Goal: Task Accomplishment & Management: Complete application form

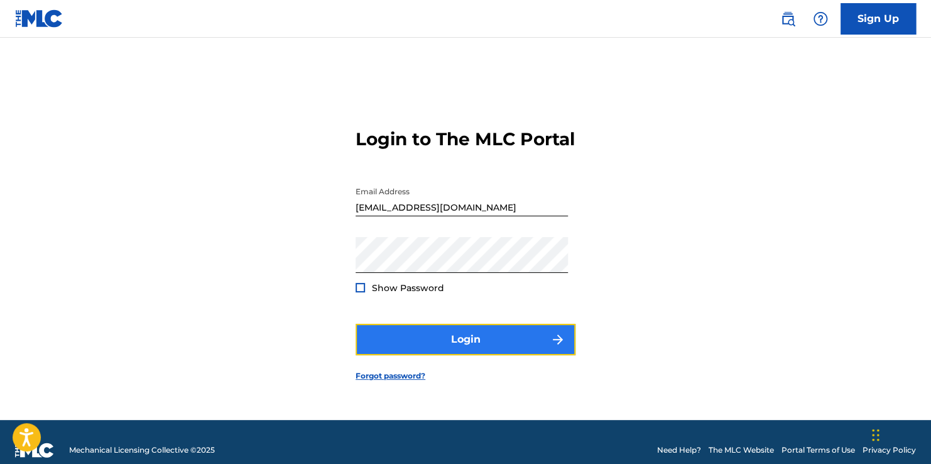
click at [509, 343] on button "Login" at bounding box center [466, 339] width 220 height 31
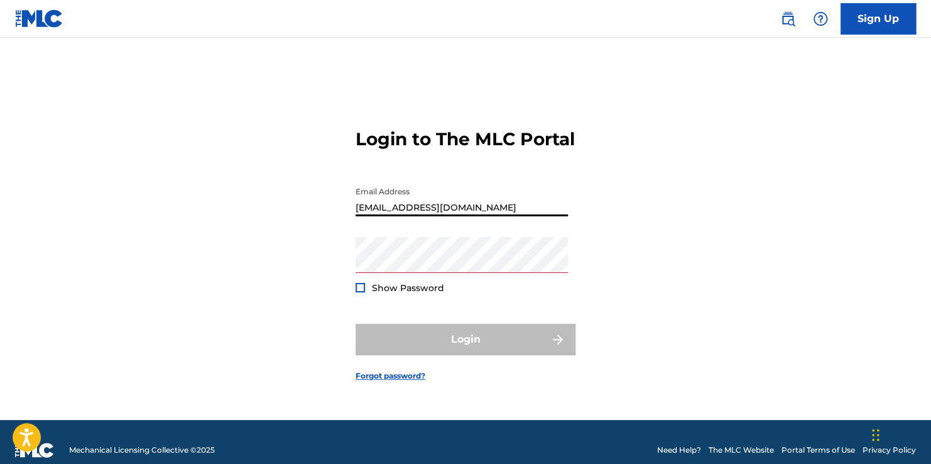
click at [474, 207] on input "[EMAIL_ADDRESS][DOMAIN_NAME]" at bounding box center [462, 198] width 212 height 36
type input "k"
type input "[EMAIL_ADDRESS][DOMAIN_NAME]"
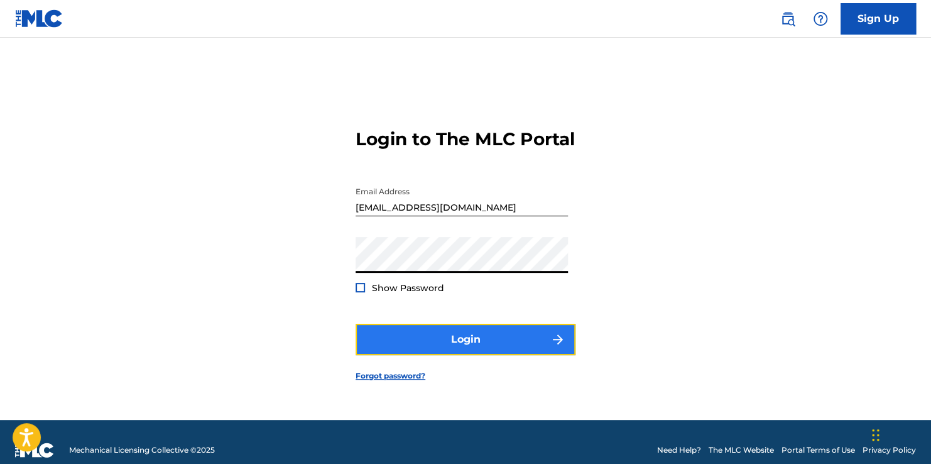
click at [502, 355] on button "Login" at bounding box center [466, 339] width 220 height 31
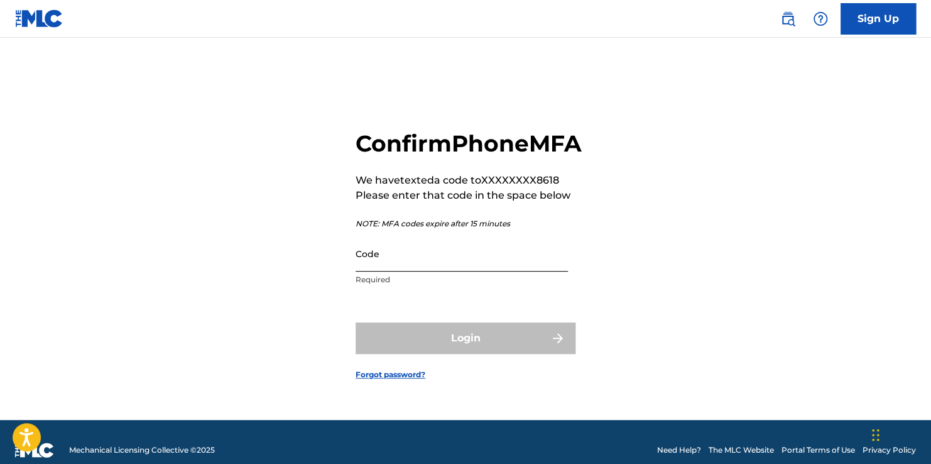
click at [449, 266] on input "Code" at bounding box center [462, 254] width 212 height 36
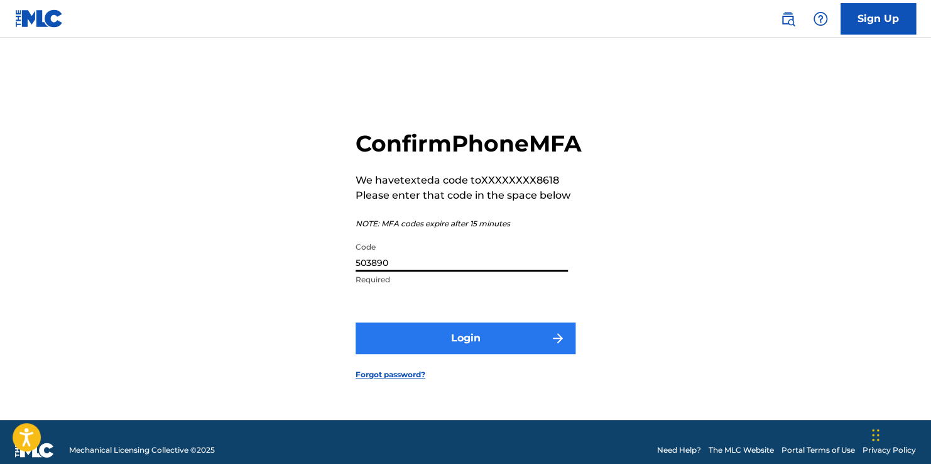
type input "503890"
click at [476, 346] on button "Login" at bounding box center [466, 337] width 220 height 31
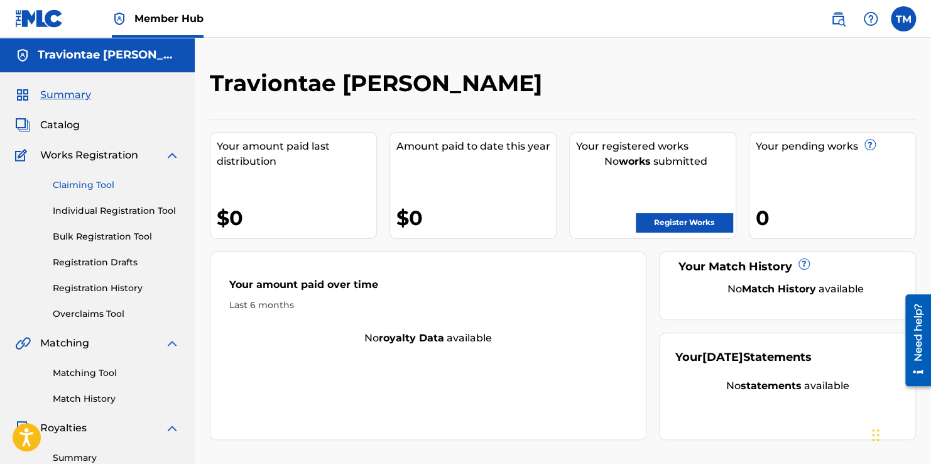
click at [101, 184] on link "Claiming Tool" at bounding box center [116, 185] width 127 height 13
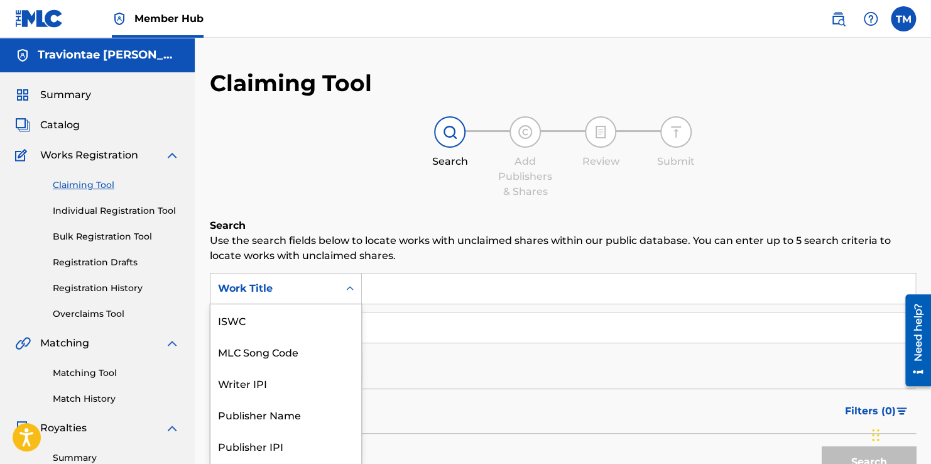
scroll to position [28, 0]
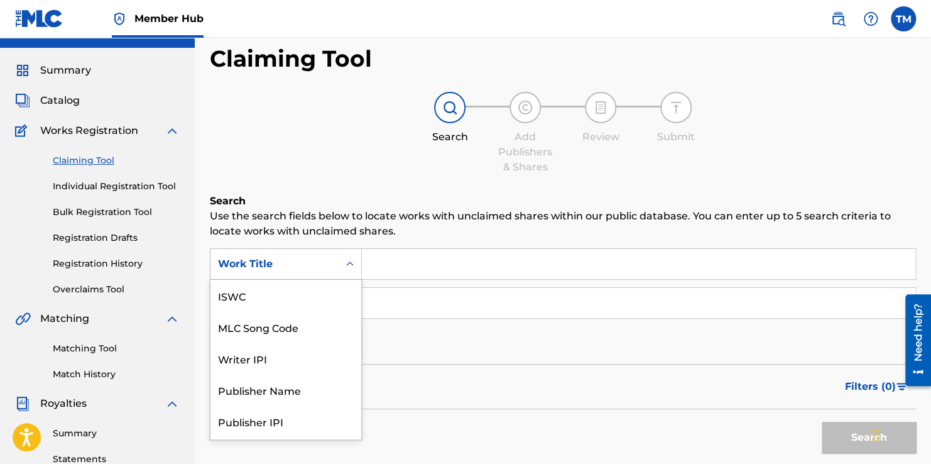
click at [352, 280] on div "7 results available. Use Up and Down to choose options, press Enter to select t…" at bounding box center [286, 263] width 152 height 31
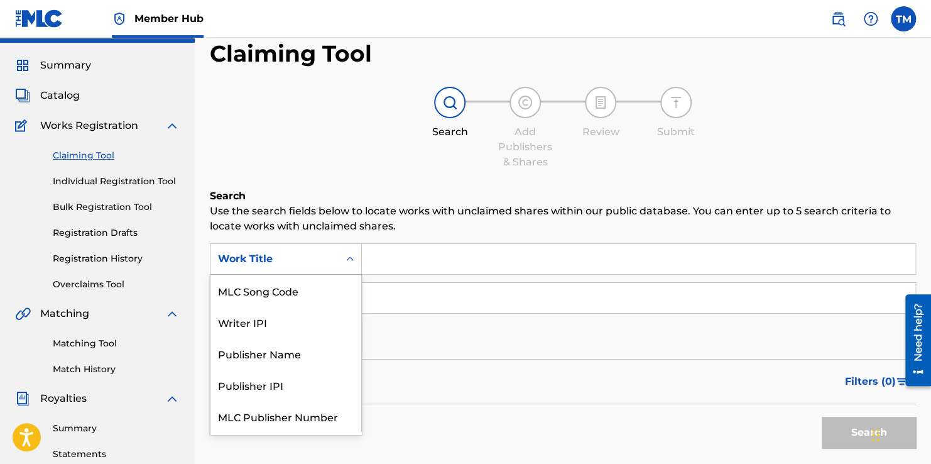
scroll to position [6, 0]
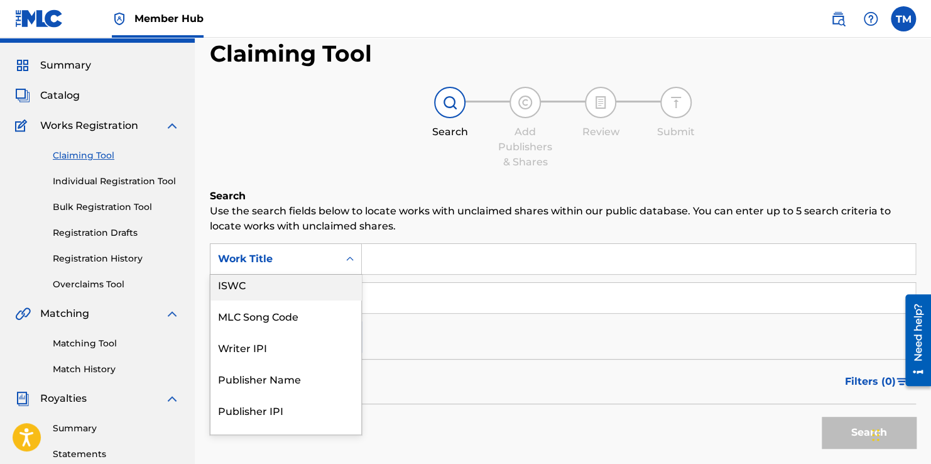
click at [322, 287] on div "ISWC" at bounding box center [286, 283] width 151 height 31
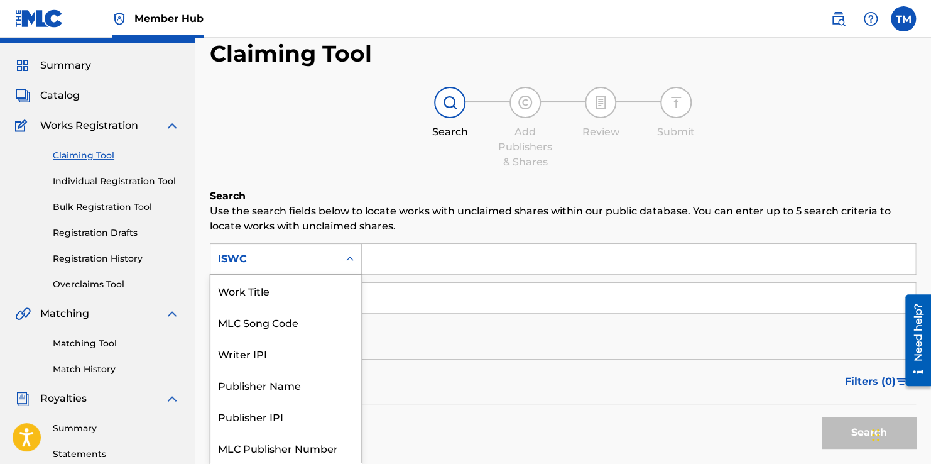
click at [351, 258] on icon "Search Form" at bounding box center [350, 259] width 13 height 13
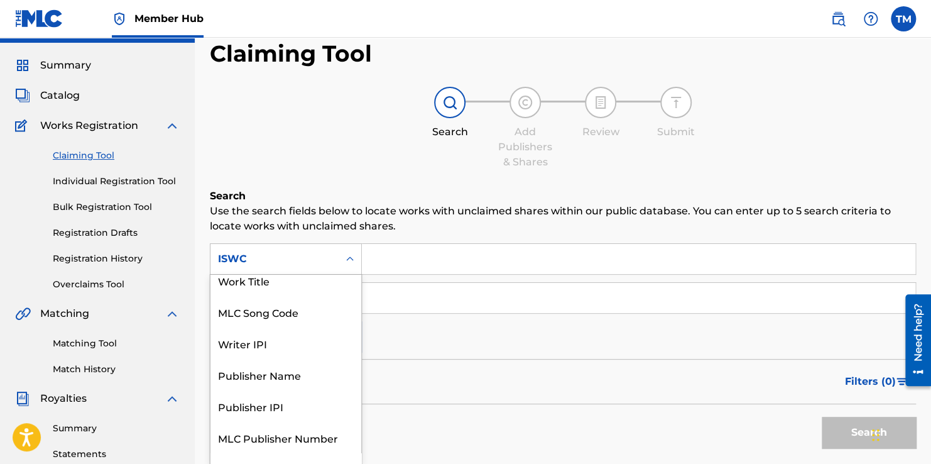
scroll to position [0, 0]
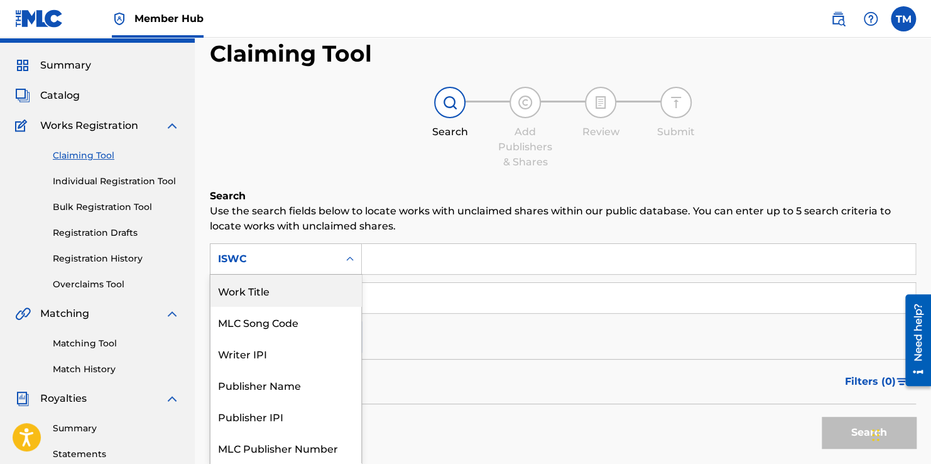
click at [304, 284] on div "Work Title" at bounding box center [286, 290] width 151 height 31
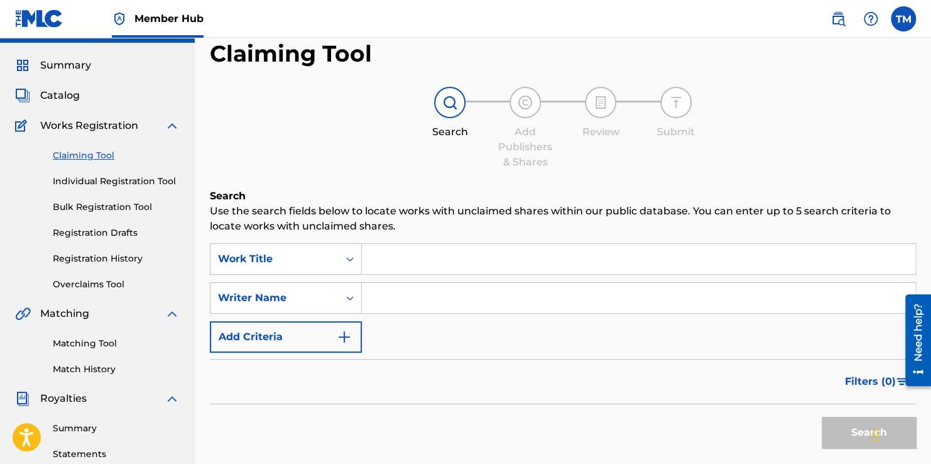
click at [415, 263] on input "Search Form" at bounding box center [639, 259] width 554 height 30
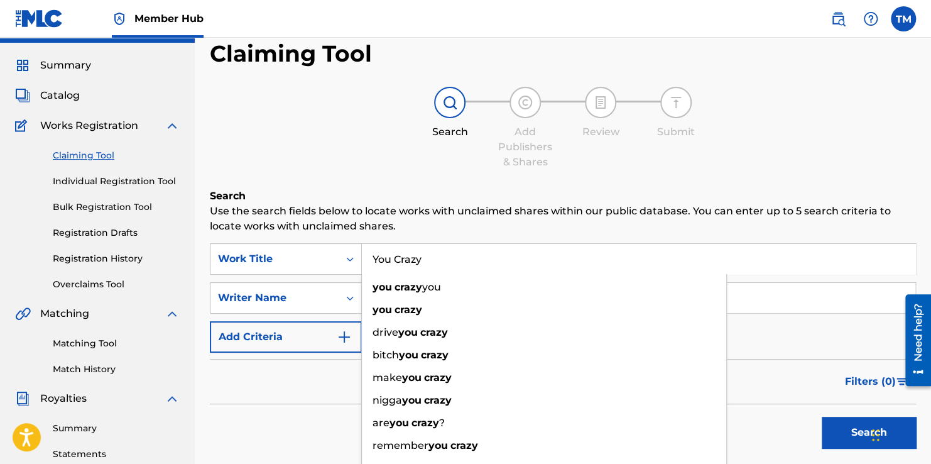
click at [432, 248] on input "You Crazy" at bounding box center [639, 259] width 554 height 30
type input "You Crazy"
click at [440, 239] on div "Search Use the search fields below to locate works with unclaimed shares within…" at bounding box center [563, 353] width 706 height 329
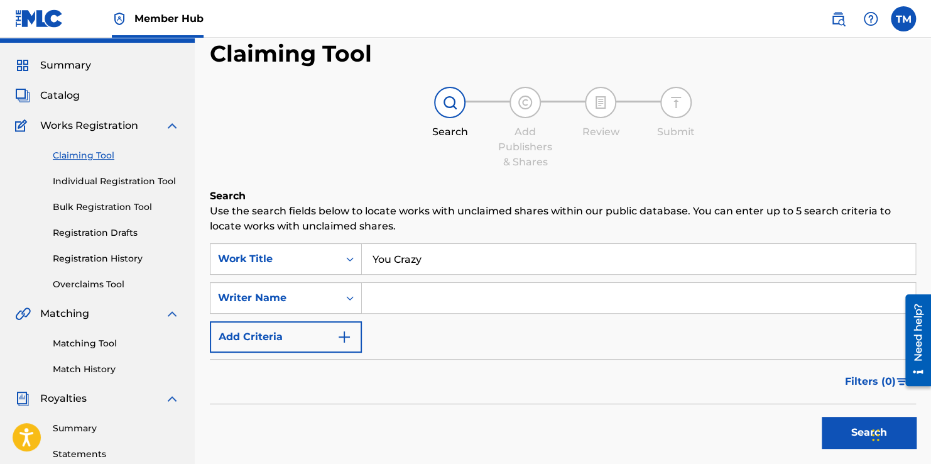
click at [417, 293] on input "Search Form" at bounding box center [639, 298] width 554 height 30
type input "Traviontae [PERSON_NAME]"
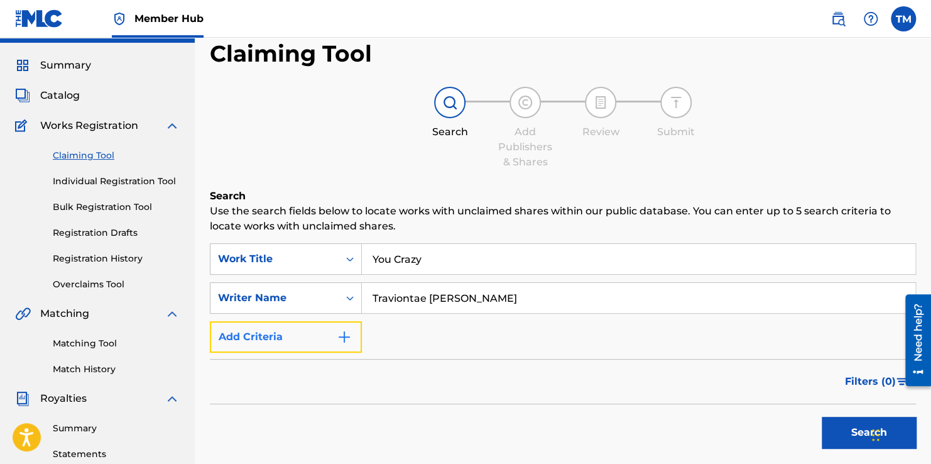
click at [353, 337] on button "Add Criteria" at bounding box center [286, 336] width 152 height 31
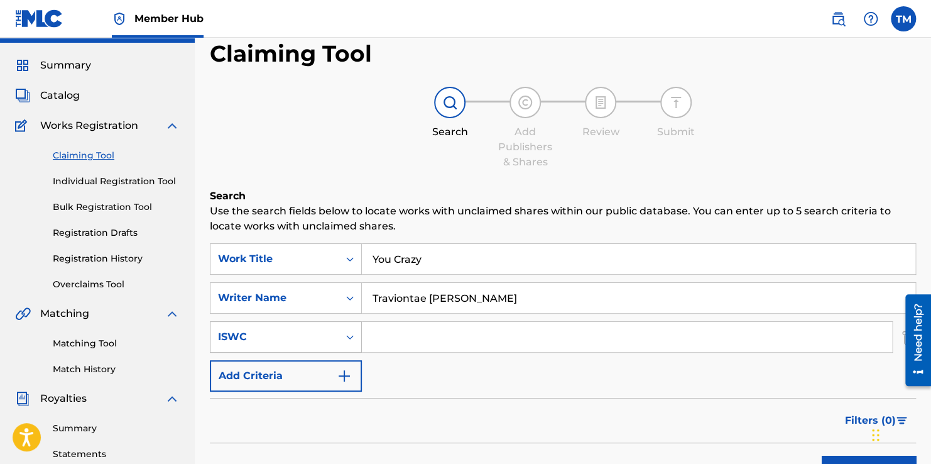
click at [351, 338] on icon "Search Form" at bounding box center [350, 337] width 13 height 13
click at [448, 195] on h6 "Search" at bounding box center [563, 196] width 706 height 15
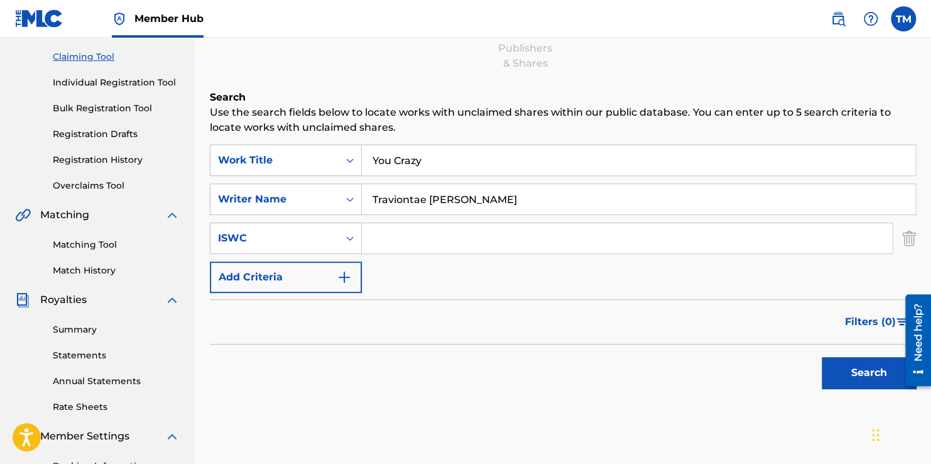
scroll to position [138, 0]
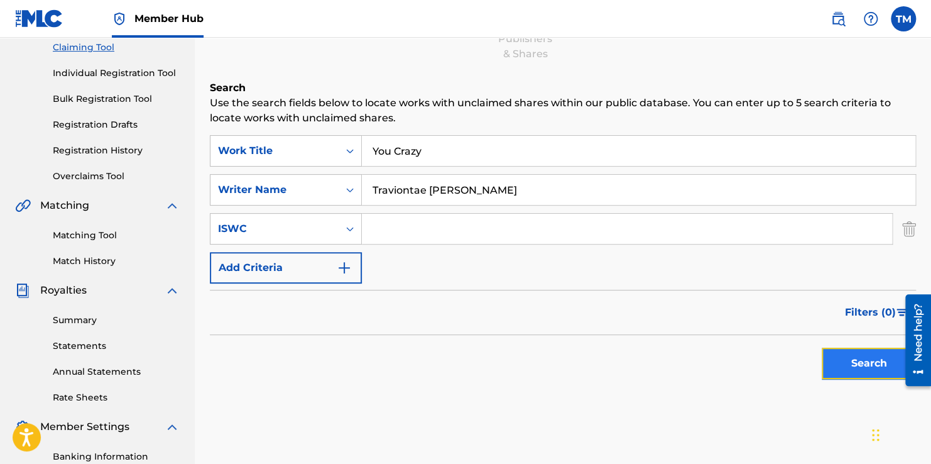
click at [852, 358] on button "Search" at bounding box center [869, 363] width 94 height 31
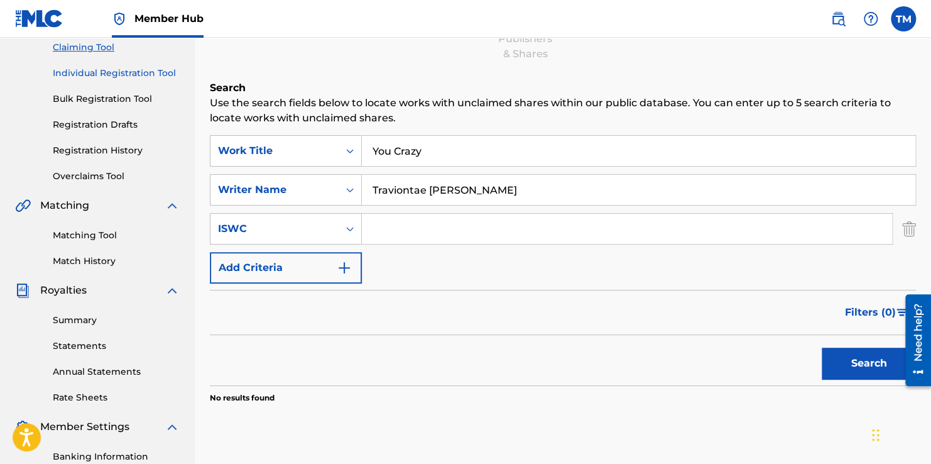
click at [155, 74] on link "Individual Registration Tool" at bounding box center [116, 73] width 127 height 13
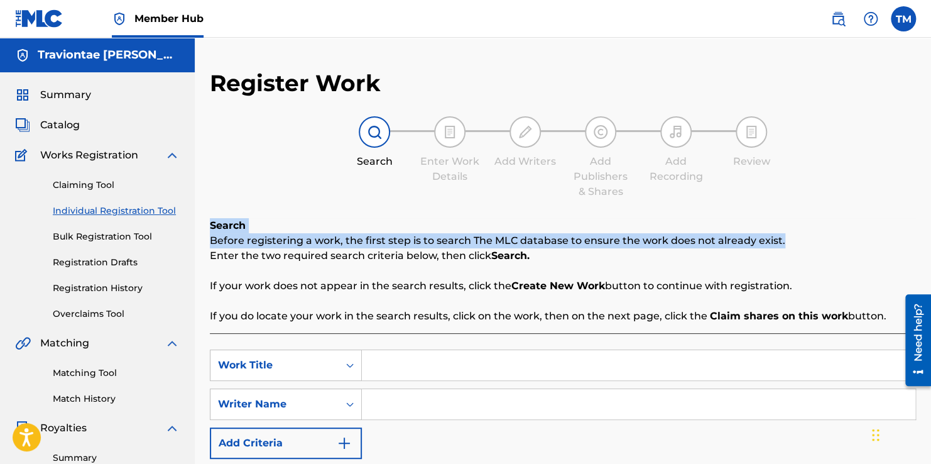
drag, startPoint x: 930, startPoint y: 195, endPoint x: 931, endPoint y: 242, distance: 47.2
click at [931, 242] on html "Accessibility Screen-Reader Guide, Feedback, and Issue Reporting | New window C…" at bounding box center [465, 232] width 931 height 464
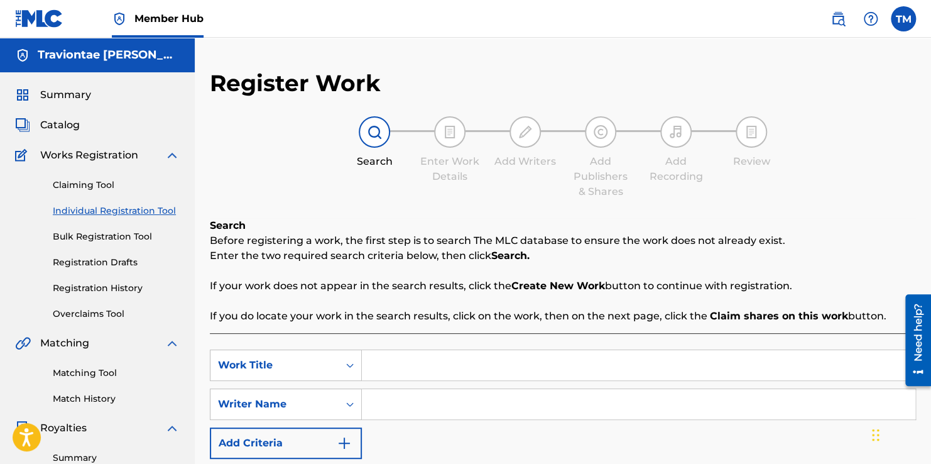
click at [784, 346] on div "SearchWithCriteria294699b0-0b9f-421a-a328-e38d55ce2078 Work Title SearchWithCri…" at bounding box center [563, 436] width 706 height 206
click at [339, 366] on div "Search Form" at bounding box center [350, 365] width 23 height 23
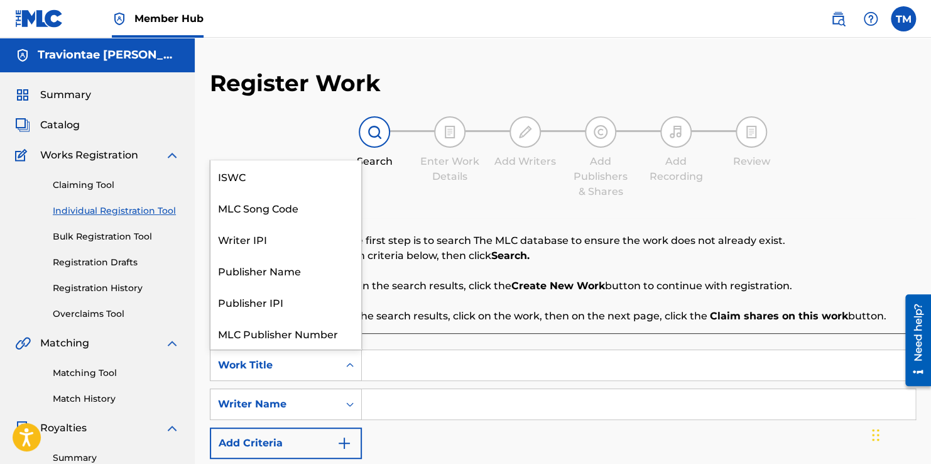
scroll to position [31, 0]
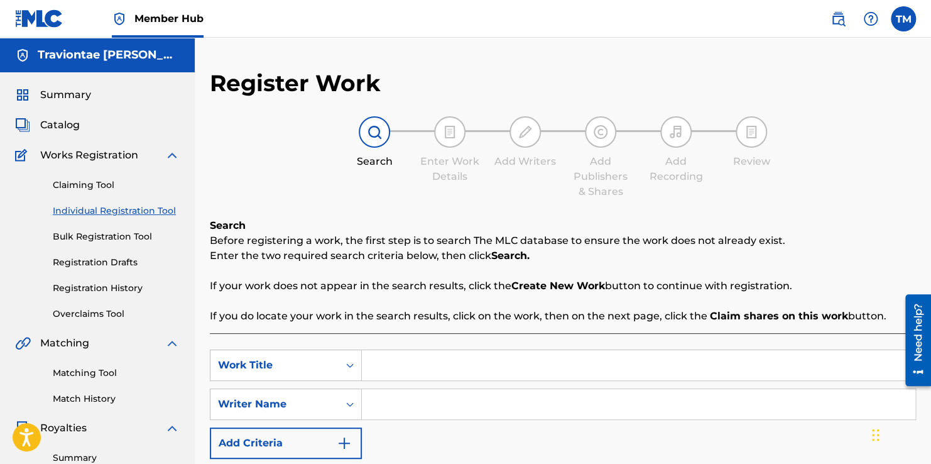
click at [339, 366] on div "Search Form" at bounding box center [350, 365] width 23 height 23
click at [385, 366] on input "Search Form" at bounding box center [639, 365] width 554 height 30
type input "You Crazy"
click at [389, 401] on input "Search Form" at bounding box center [639, 404] width 554 height 30
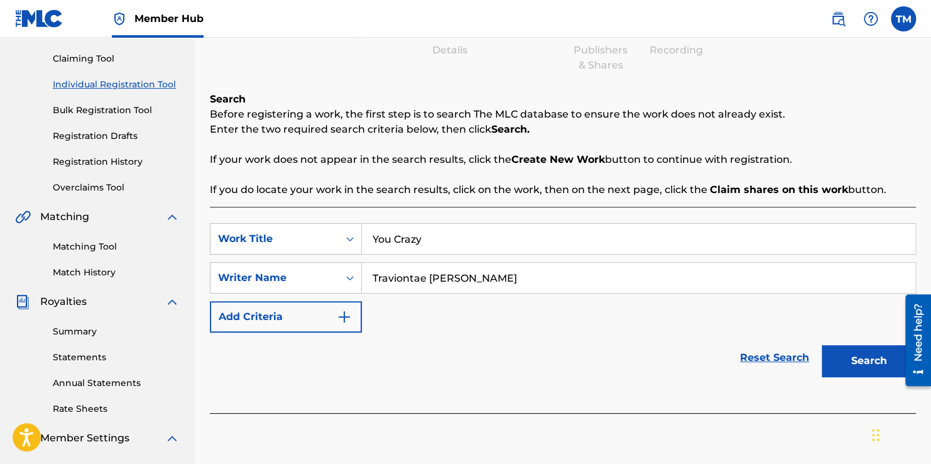
scroll to position [132, 0]
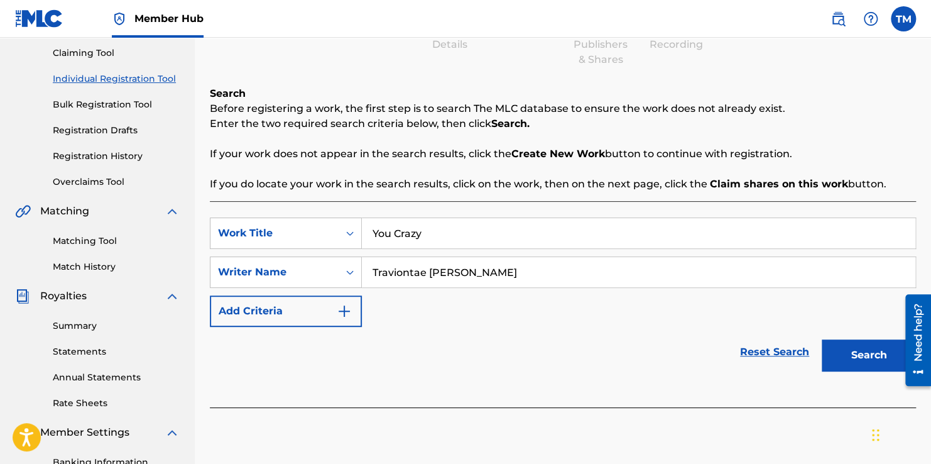
drag, startPoint x: 933, startPoint y: 247, endPoint x: 34, endPoint y: 36, distance: 923.3
type input "Traviontae [PERSON_NAME]"
click at [857, 349] on button "Search" at bounding box center [869, 354] width 94 height 31
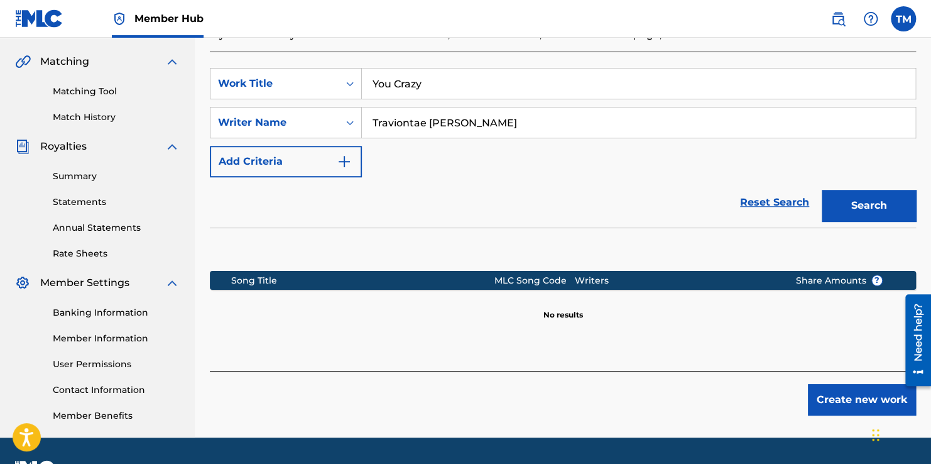
scroll to position [287, 0]
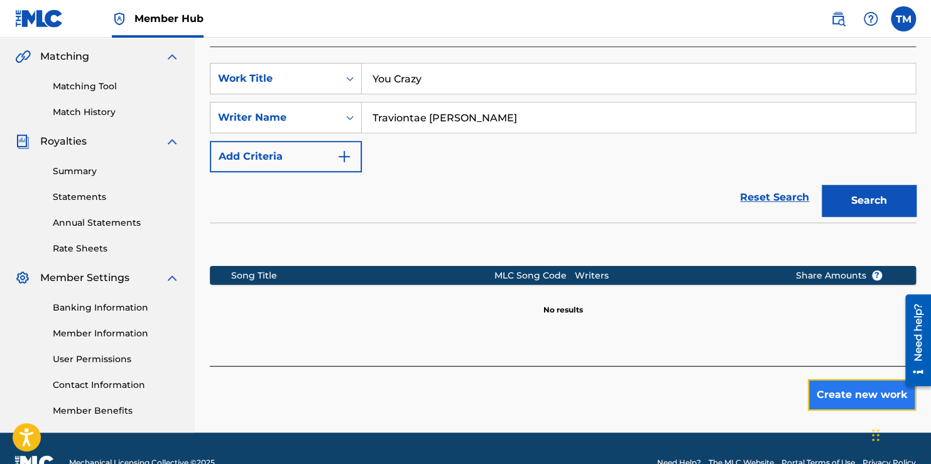
click at [857, 386] on button "Create new work" at bounding box center [862, 394] width 108 height 31
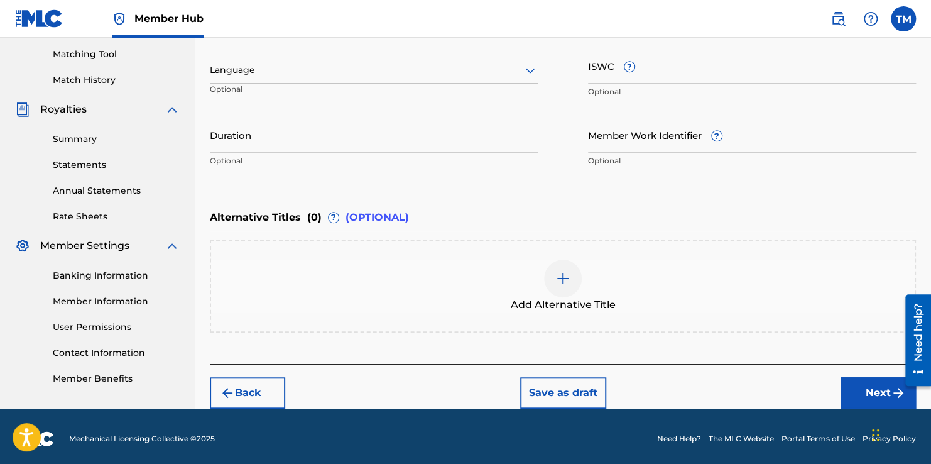
scroll to position [322, 0]
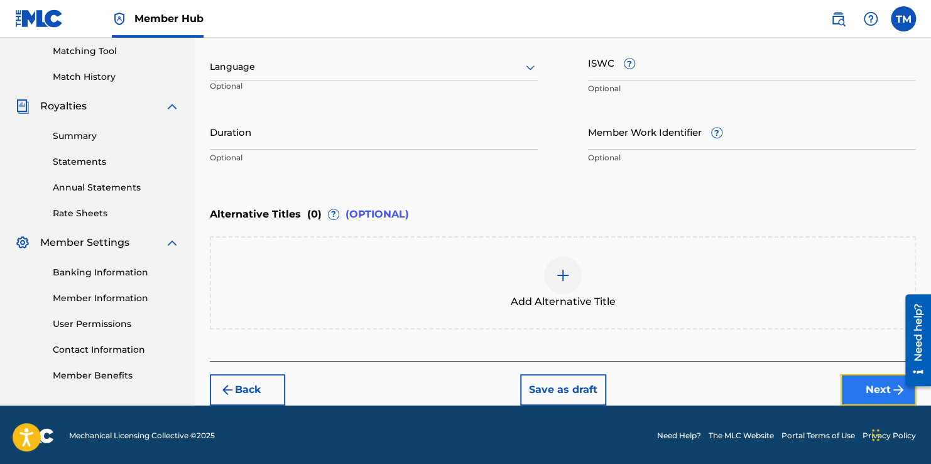
click at [857, 383] on button "Next" at bounding box center [878, 389] width 75 height 31
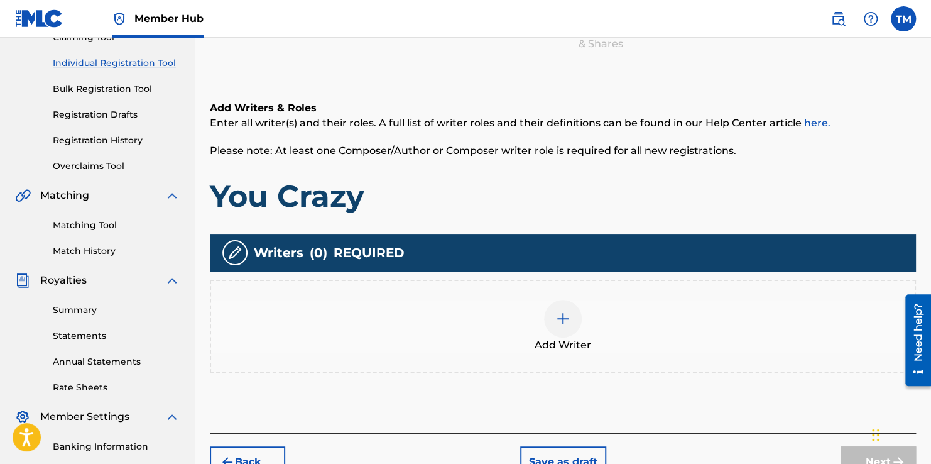
scroll to position [157, 0]
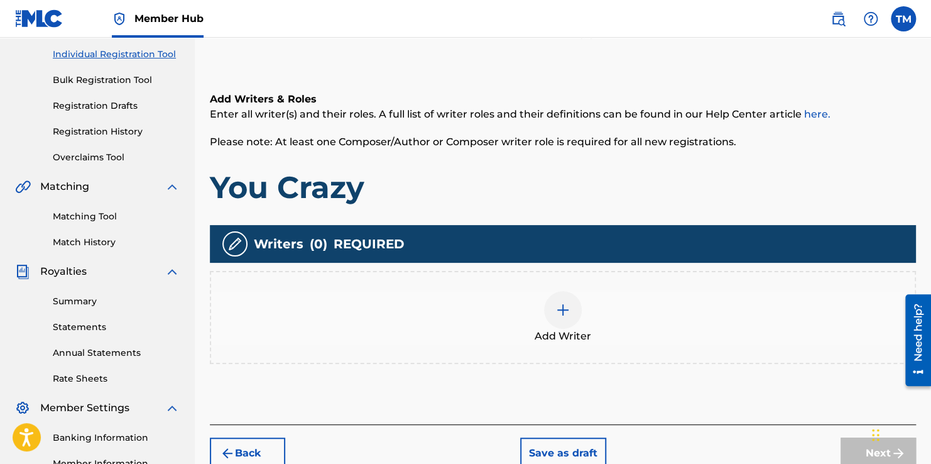
click at [551, 316] on div at bounding box center [563, 310] width 38 height 38
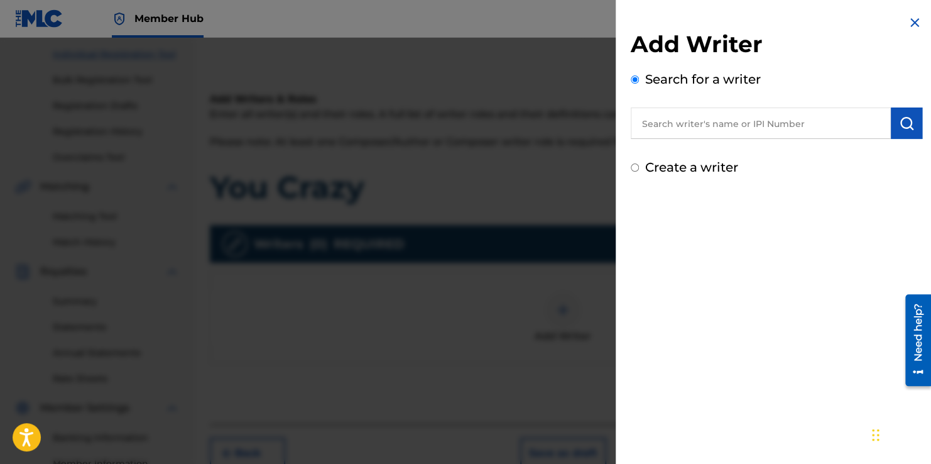
click at [695, 121] on input "text" at bounding box center [761, 122] width 260 height 31
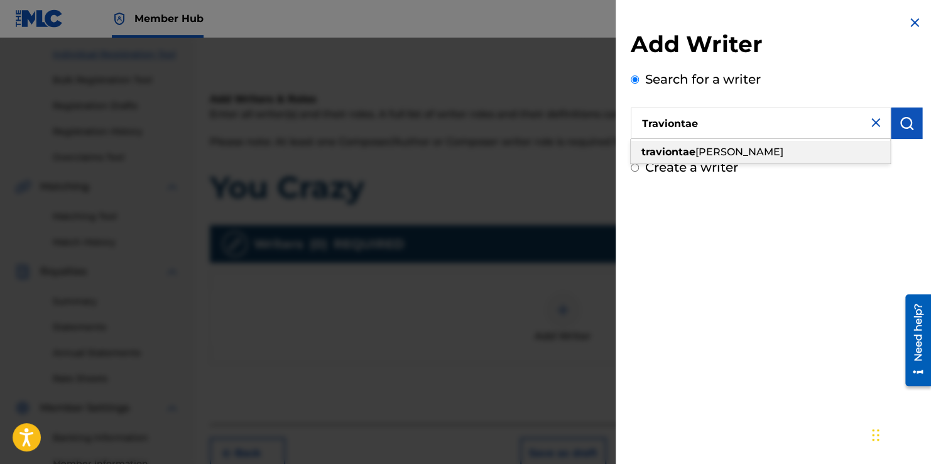
click at [723, 152] on span "[PERSON_NAME]" at bounding box center [740, 152] width 88 height 12
type input "traviontae [PERSON_NAME]"
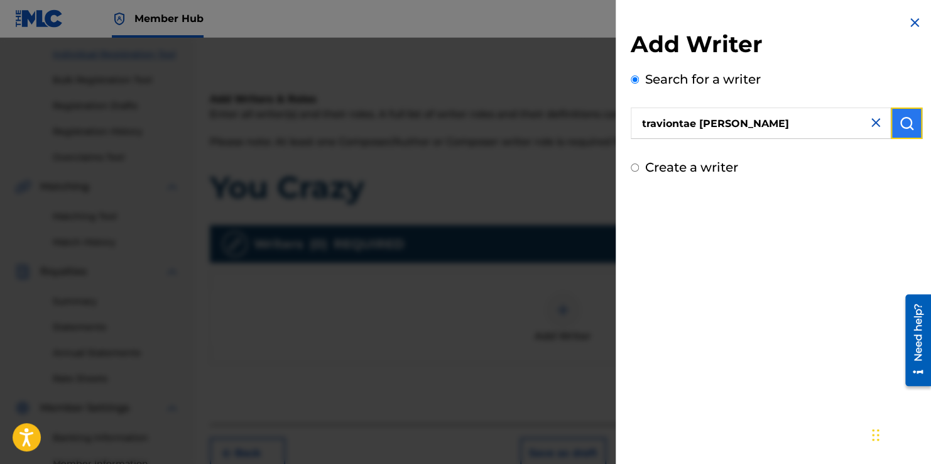
click at [894, 127] on button "submit" at bounding box center [906, 122] width 31 height 31
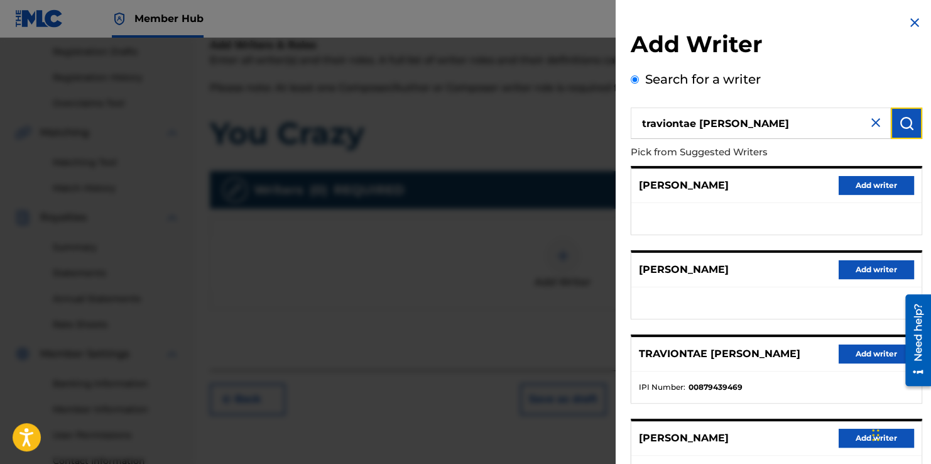
scroll to position [248, 0]
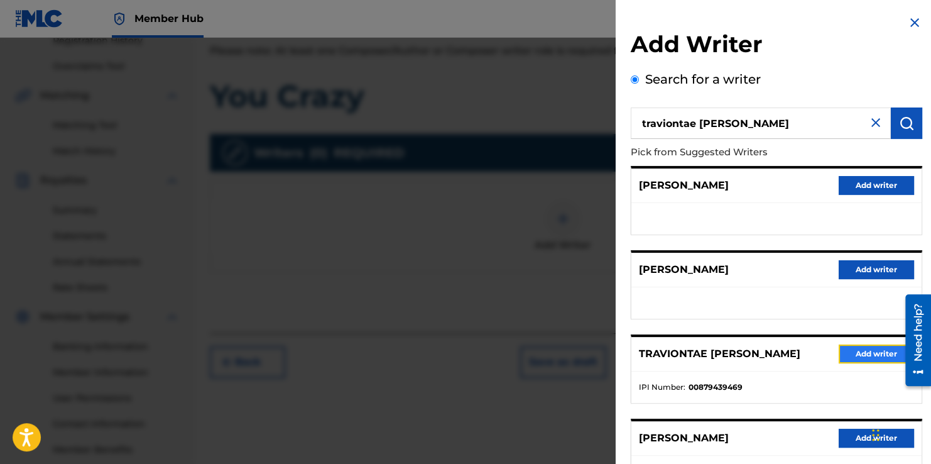
click at [865, 348] on button "Add writer" at bounding box center [876, 353] width 75 height 19
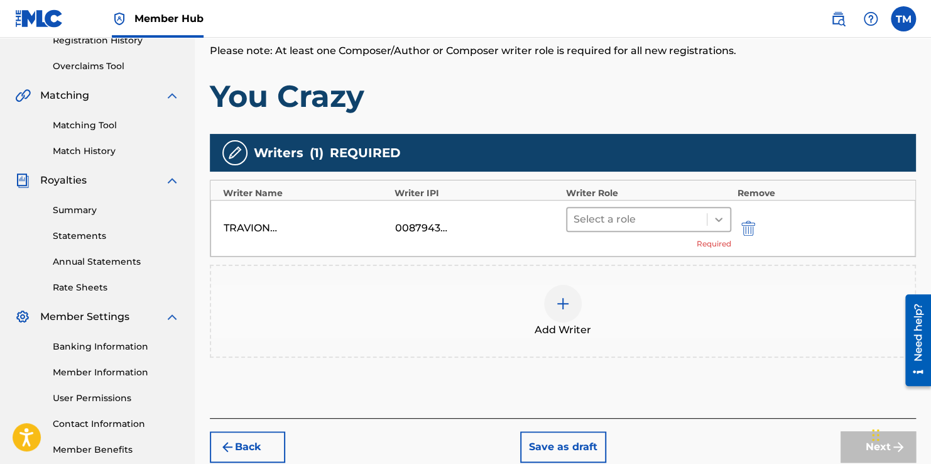
click at [713, 224] on icon at bounding box center [719, 219] width 13 height 13
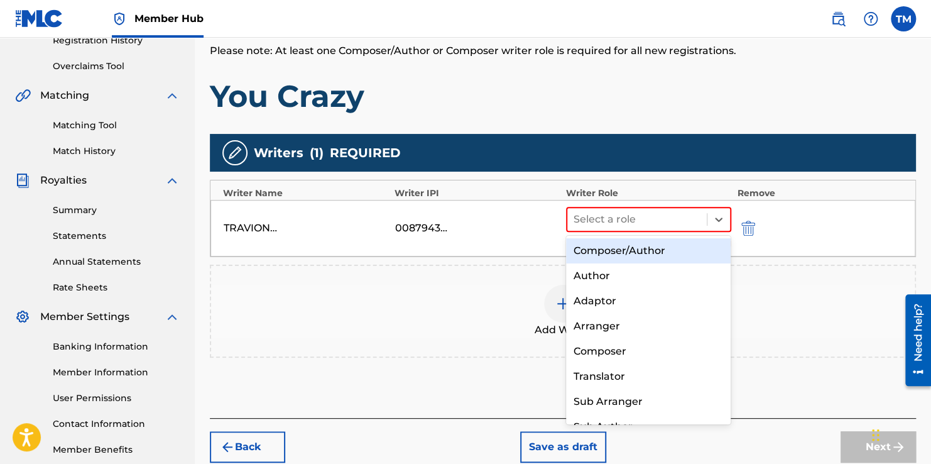
click at [674, 254] on div "Composer/Author" at bounding box center [648, 250] width 165 height 25
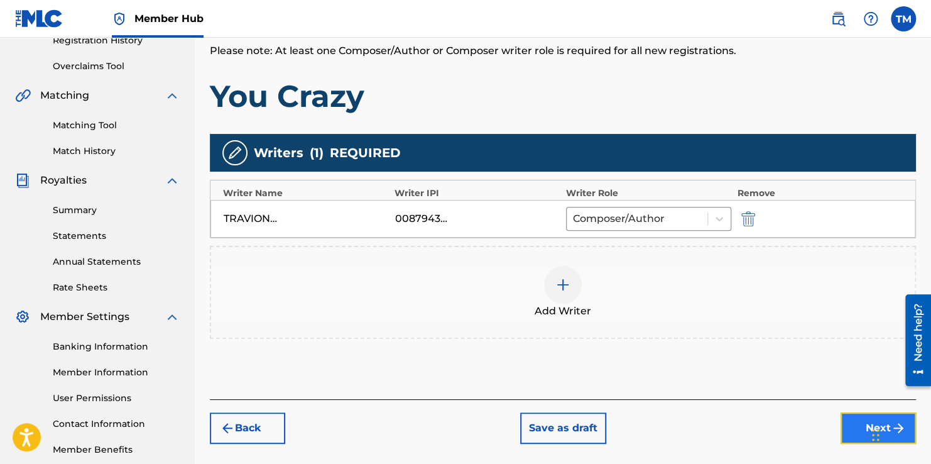
click at [846, 418] on button "Next" at bounding box center [878, 427] width 75 height 31
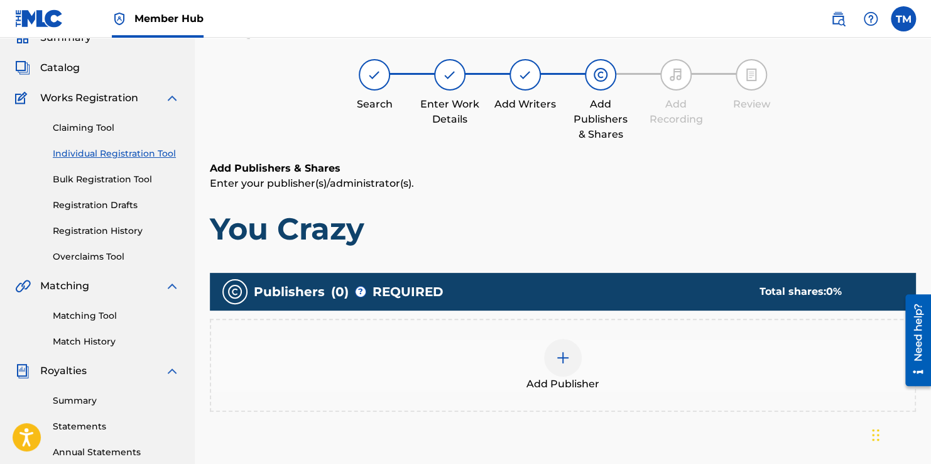
scroll to position [57, 0]
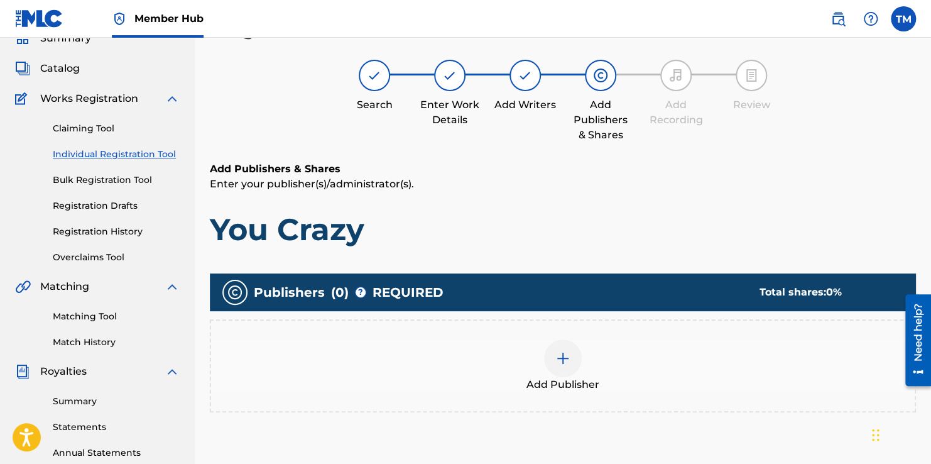
click at [578, 368] on div "Add Publisher" at bounding box center [563, 365] width 704 height 53
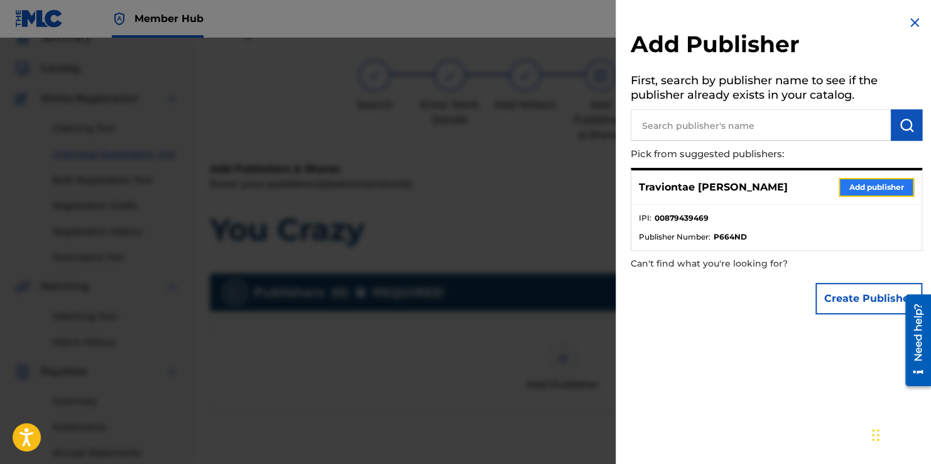
click at [855, 187] on button "Add publisher" at bounding box center [876, 187] width 75 height 19
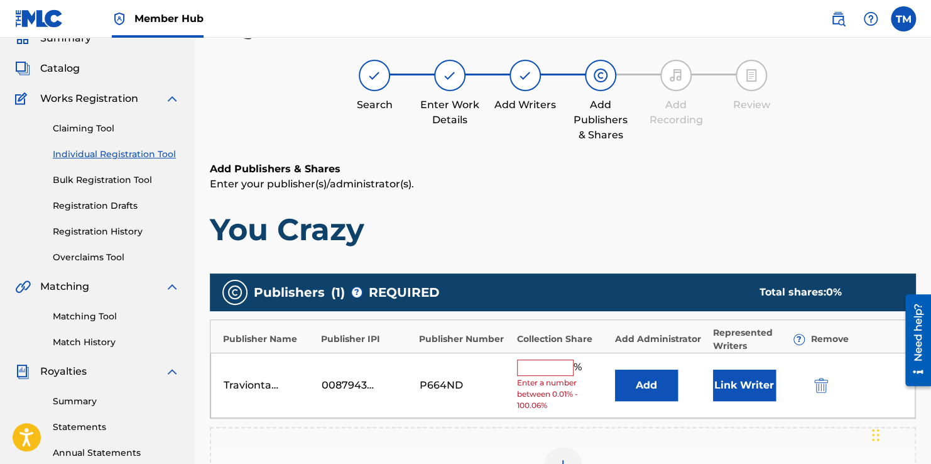
click at [558, 364] on input "text" at bounding box center [545, 368] width 57 height 16
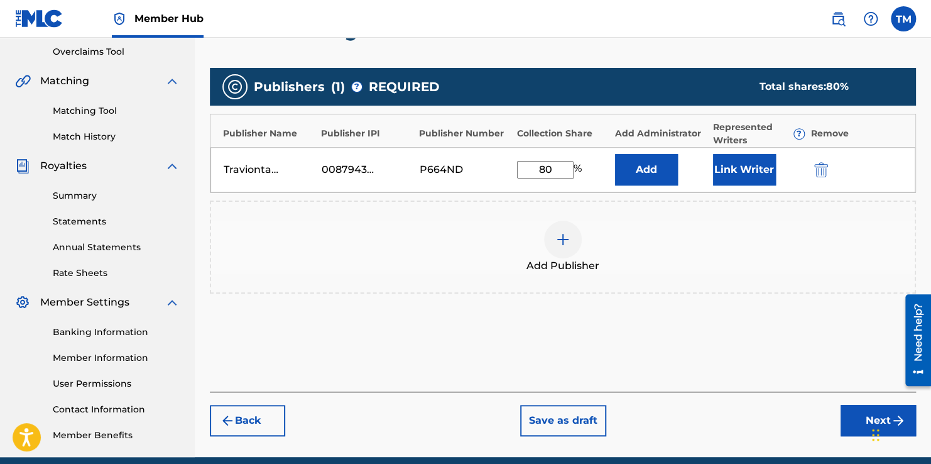
scroll to position [269, 0]
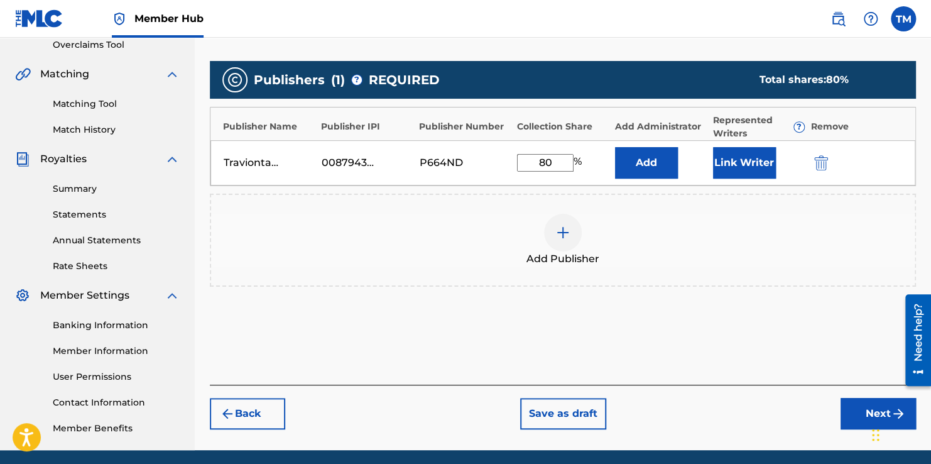
type input "80"
click at [864, 416] on button "Next" at bounding box center [878, 413] width 75 height 31
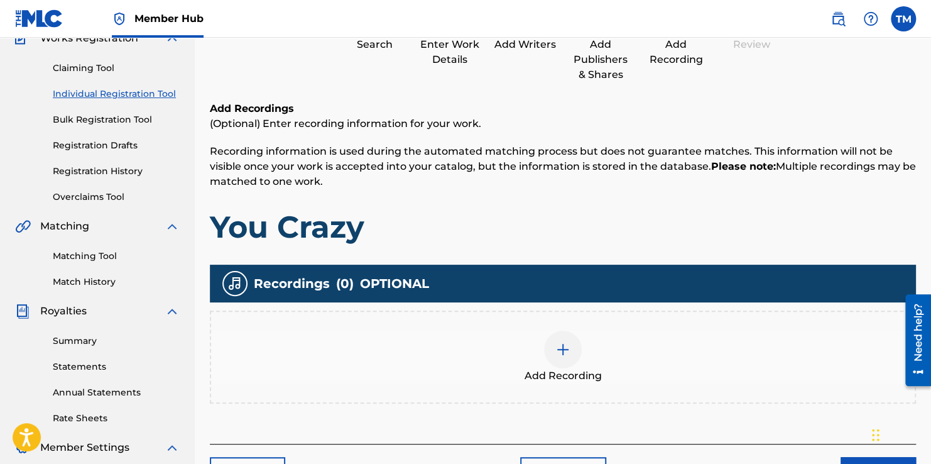
scroll to position [57, 0]
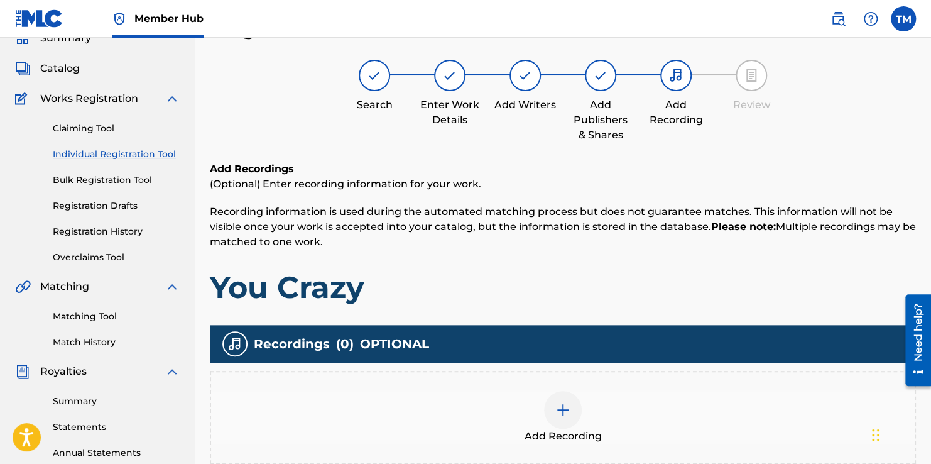
click at [568, 414] on img at bounding box center [563, 409] width 15 height 15
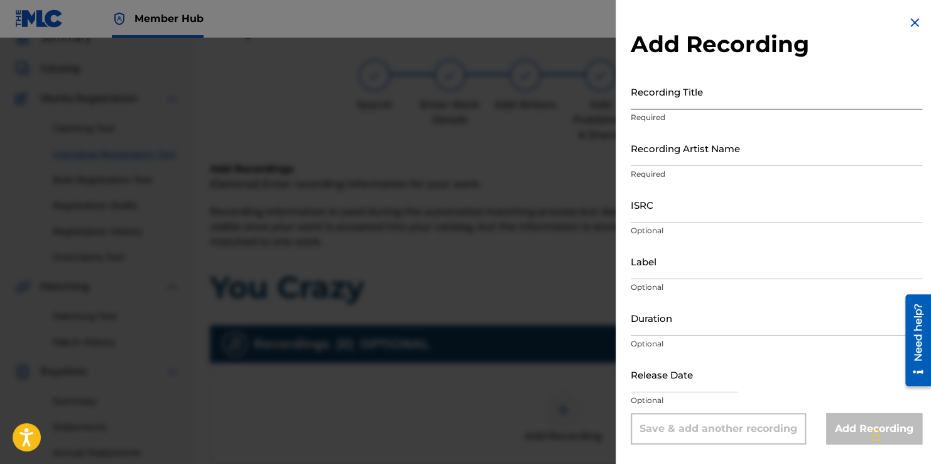
click at [717, 96] on input "Recording Title" at bounding box center [777, 92] width 292 height 36
type input "f"
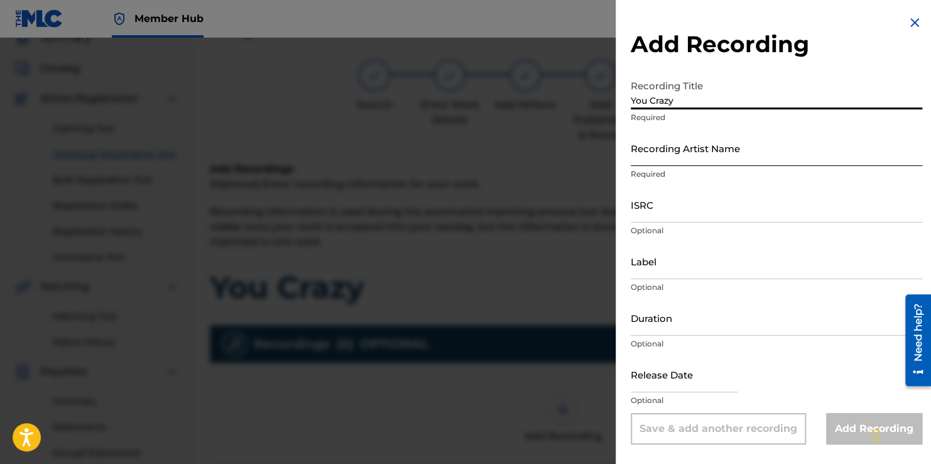
type input "You Crazy"
click at [722, 148] on input "Recording Artist Name" at bounding box center [777, 148] width 292 height 36
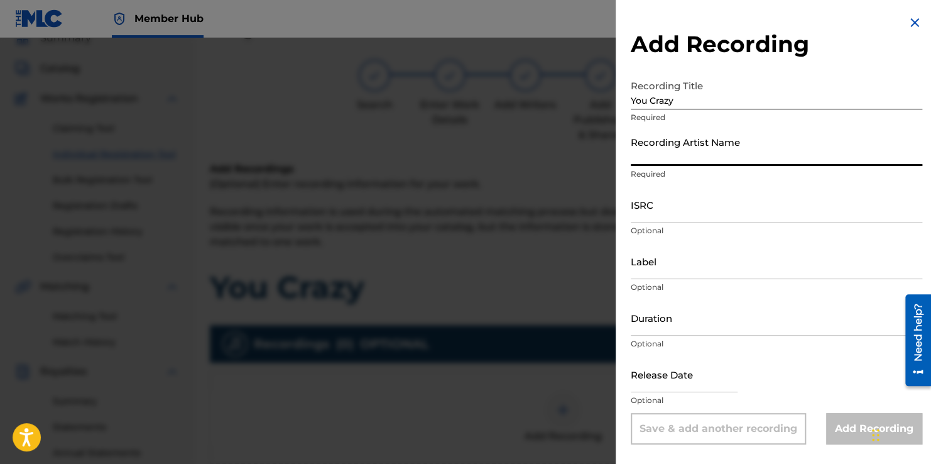
type input "Klovis Khepri"
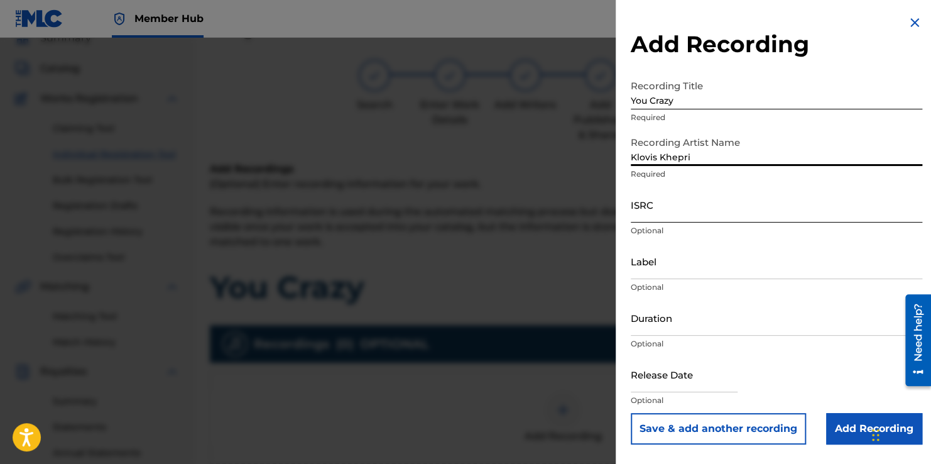
click at [718, 217] on input "ISRC" at bounding box center [777, 205] width 292 height 36
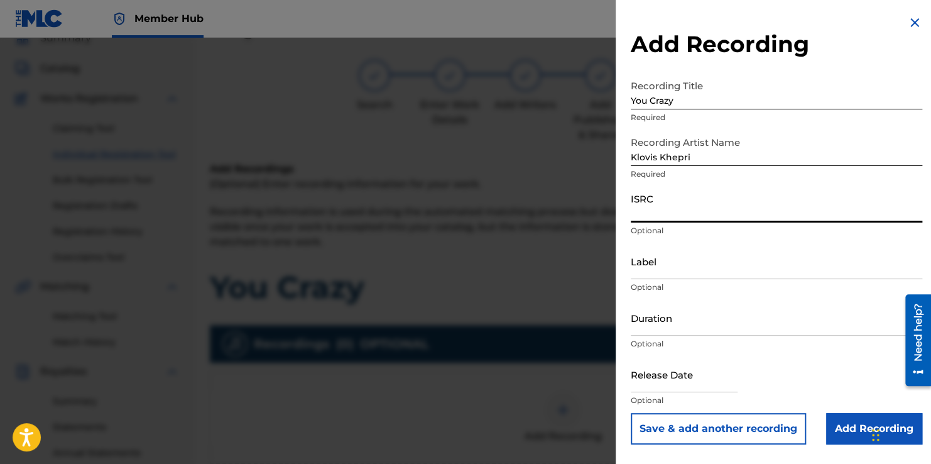
paste input "QZZ7T2590837"
type input "QZZ7T2590837"
click at [713, 377] on input "text" at bounding box center [684, 374] width 107 height 36
select select "8"
select select "2025"
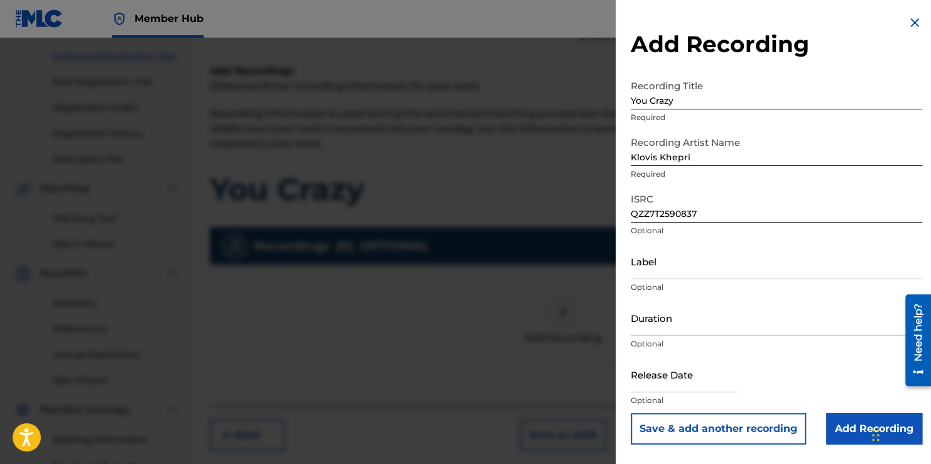
scroll to position [157, 0]
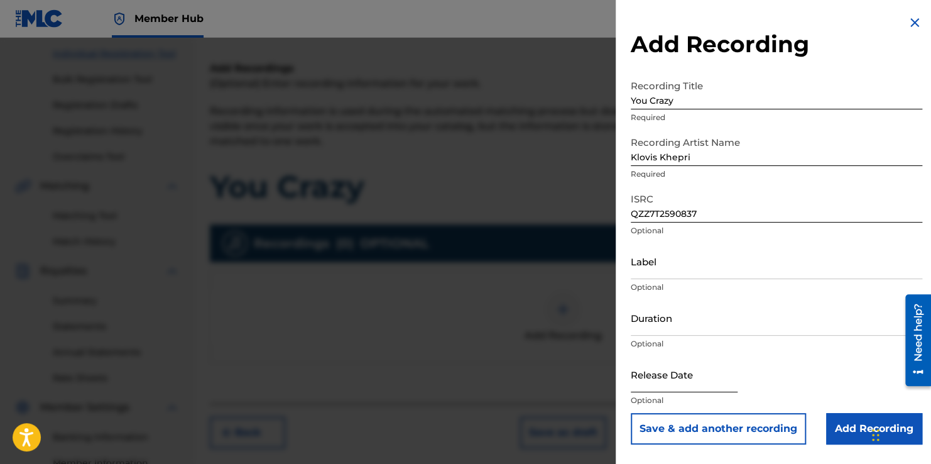
click at [676, 382] on input "text" at bounding box center [684, 374] width 107 height 36
select select "8"
select select "2025"
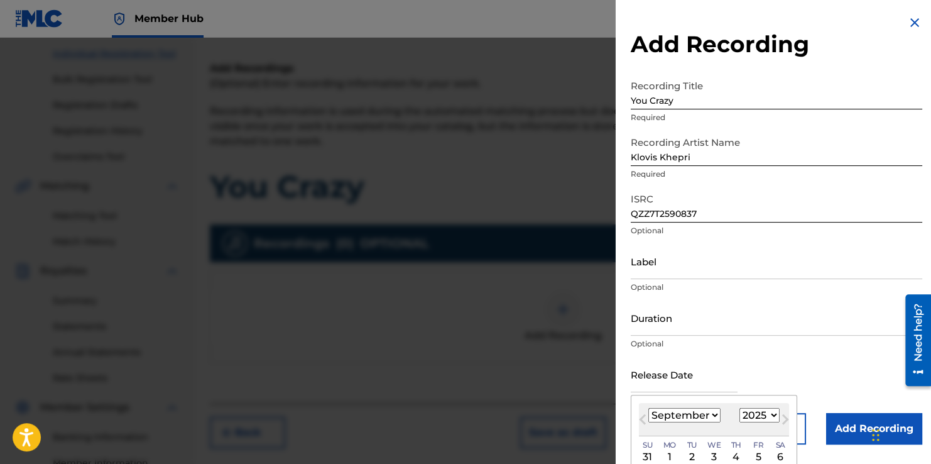
select select "9"
click at [799, 356] on div "Release Date [DATE] Previous Month Next Month [DATE] January February March Apr…" at bounding box center [777, 384] width 292 height 57
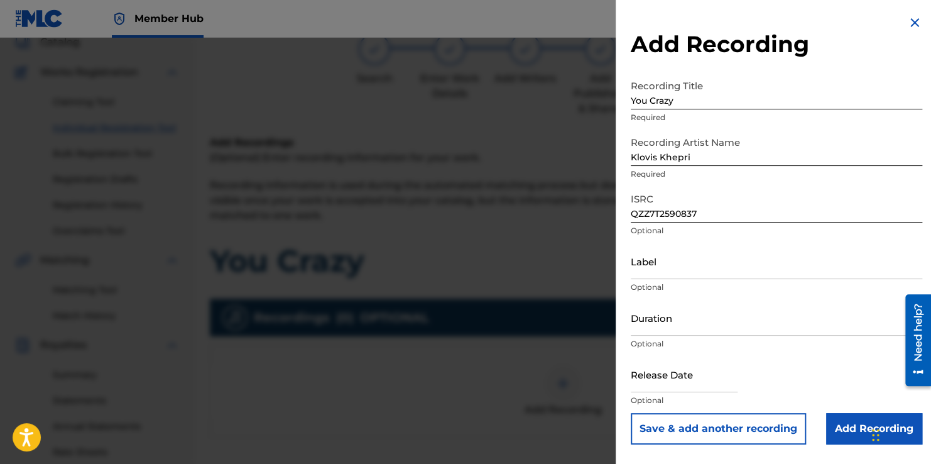
scroll to position [82, 0]
click at [671, 382] on input "text" at bounding box center [684, 374] width 107 height 36
select select "8"
select select "2025"
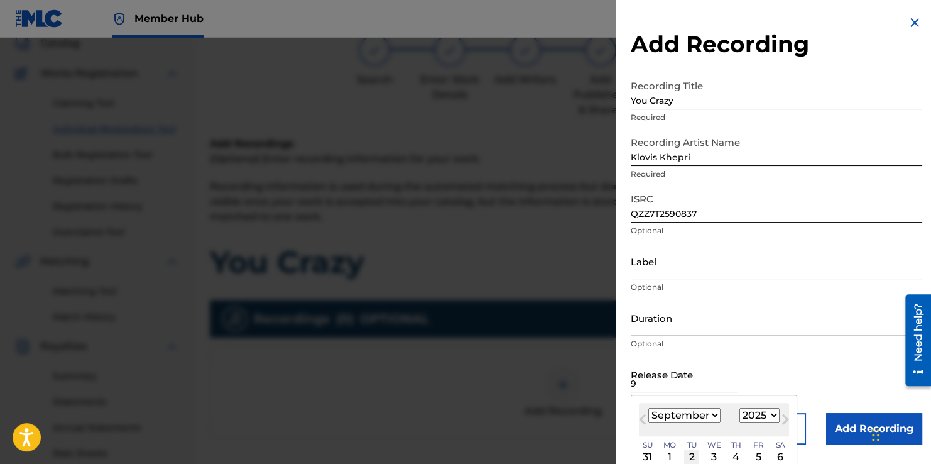
type input "9"
click at [691, 460] on div "2" at bounding box center [691, 456] width 15 height 15
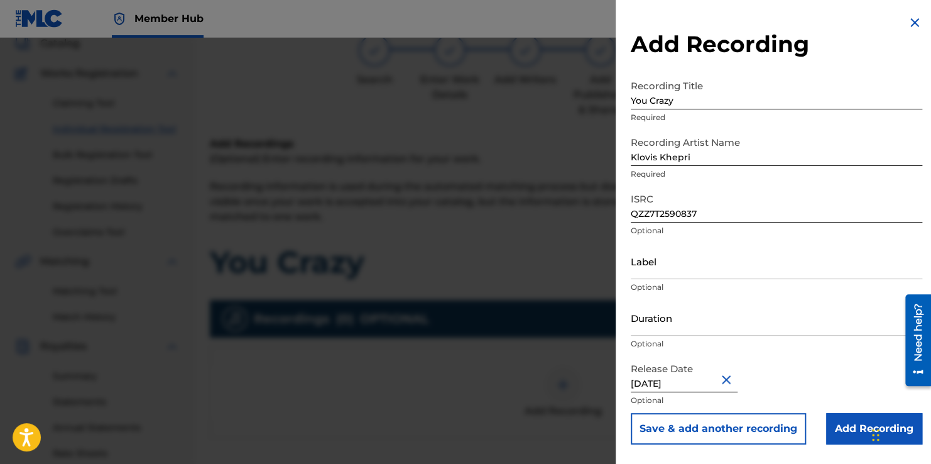
type input "[DATE]"
click at [811, 375] on div "Release Date [DATE] Optional" at bounding box center [777, 384] width 292 height 57
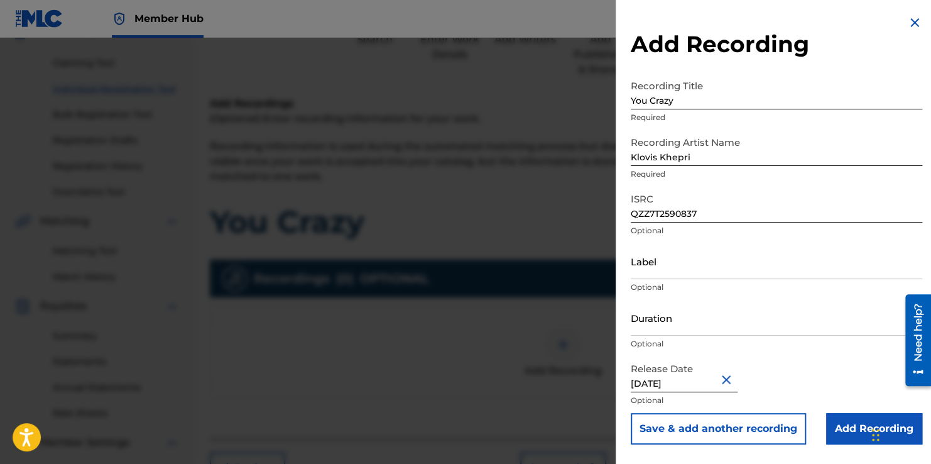
scroll to position [126, 0]
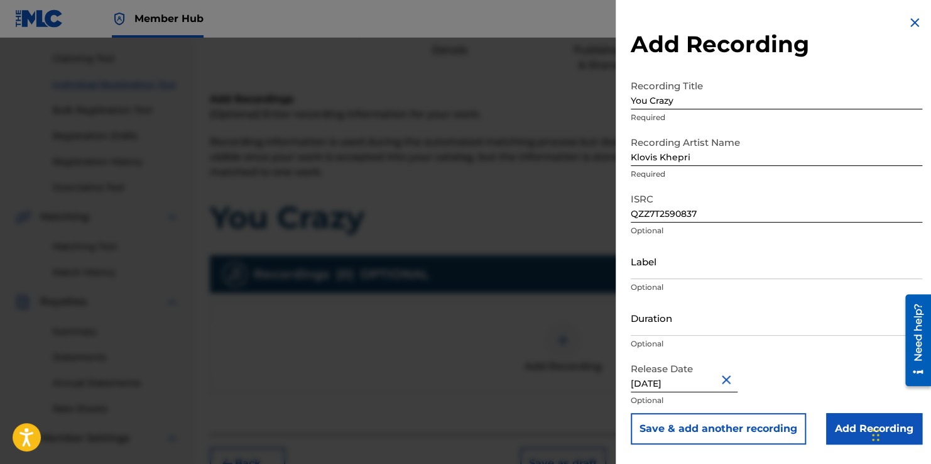
drag, startPoint x: 932, startPoint y: 282, endPoint x: 33, endPoint y: 19, distance: 936.6
click at [847, 429] on input "Add Recording" at bounding box center [875, 428] width 96 height 31
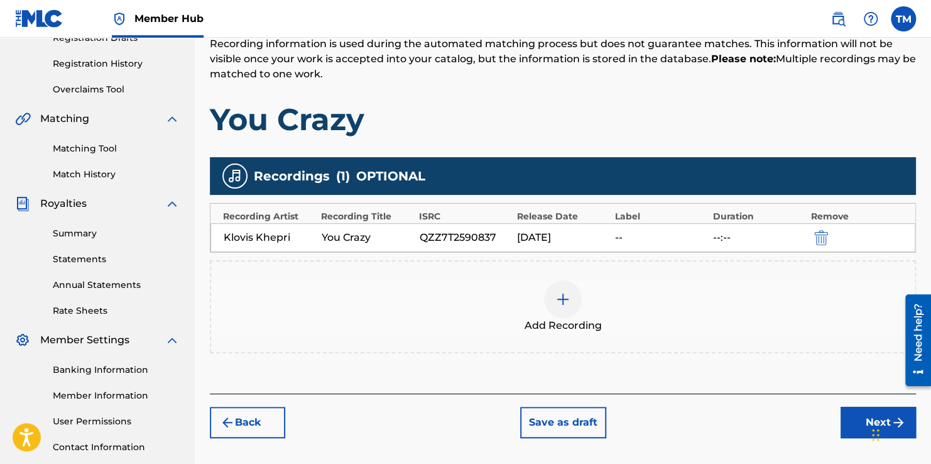
scroll to position [226, 0]
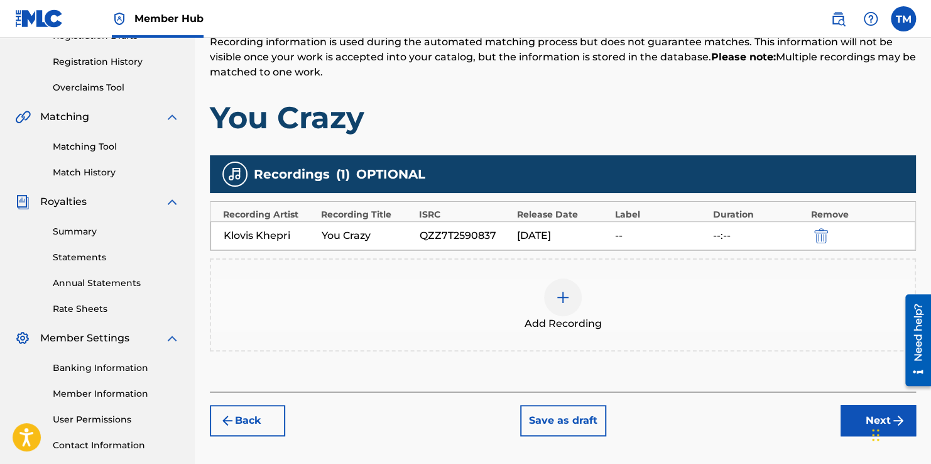
click at [621, 238] on div "--" at bounding box center [661, 235] width 92 height 15
click at [821, 238] on img "submit" at bounding box center [822, 235] width 14 height 15
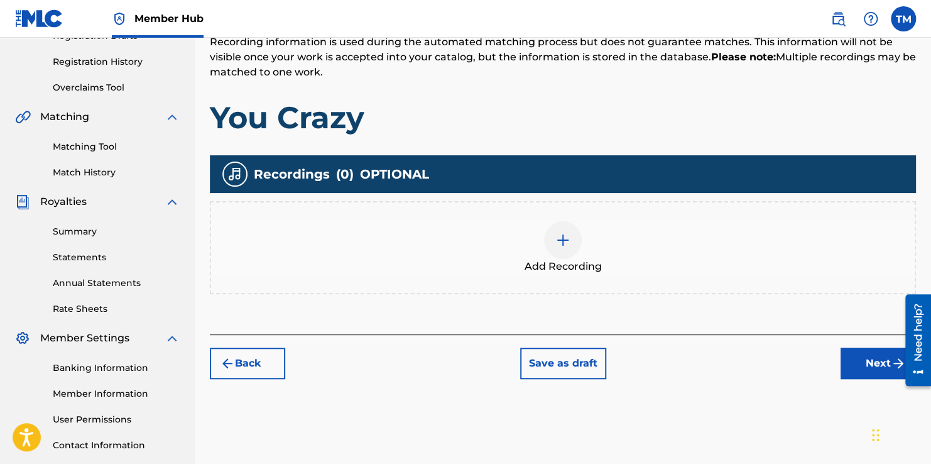
click at [578, 247] on div at bounding box center [563, 240] width 38 height 38
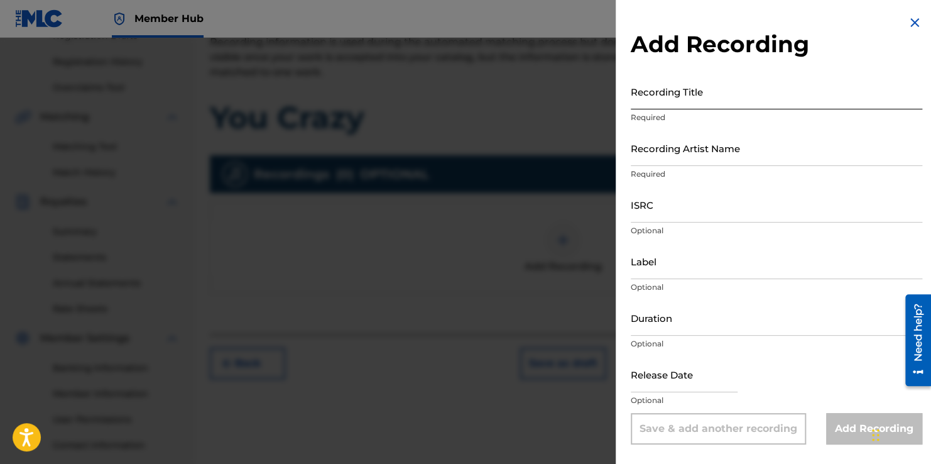
click at [703, 107] on input "Recording Title" at bounding box center [777, 92] width 292 height 36
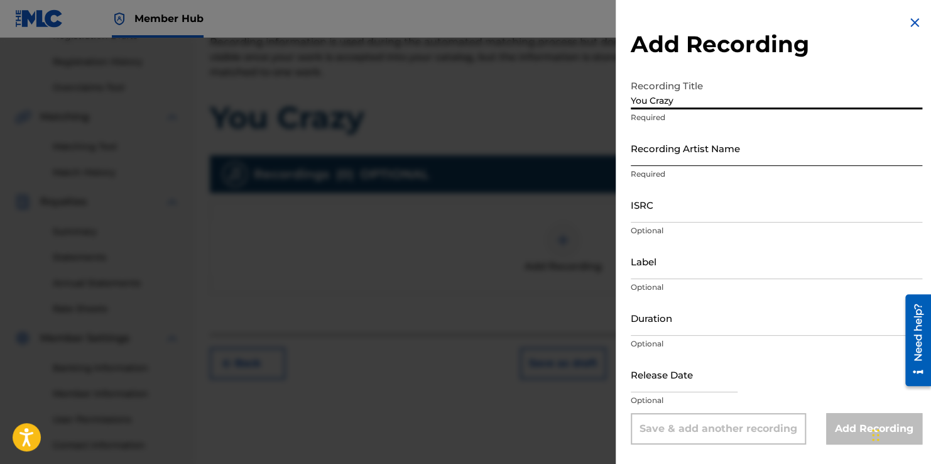
type input "You Crazy"
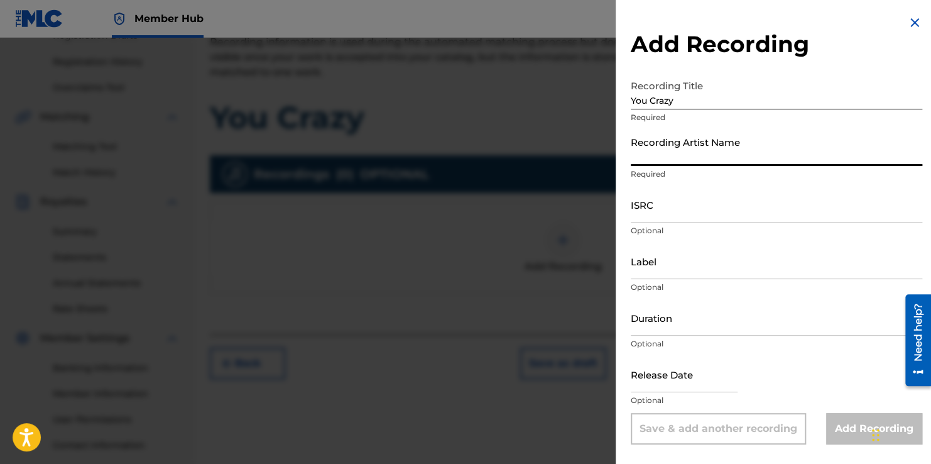
click at [688, 141] on input "Recording Artist Name" at bounding box center [777, 148] width 292 height 36
type input "Klovis Khepri"
type input "[DATE]"
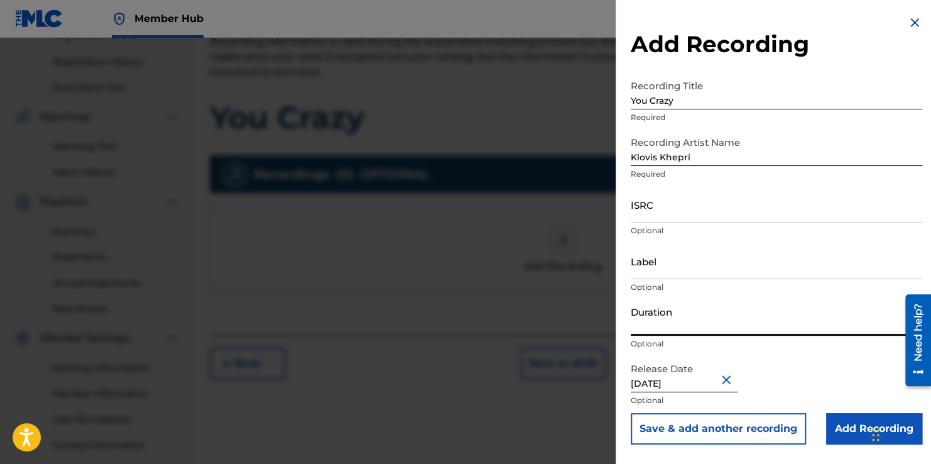
click at [695, 319] on input "Duration" at bounding box center [777, 318] width 292 height 36
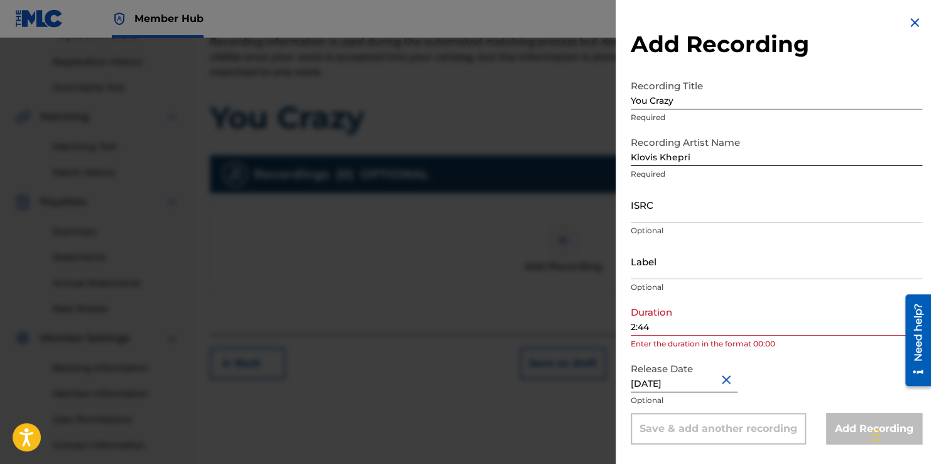
click at [793, 368] on div "Release Date [DATE] Optional" at bounding box center [777, 384] width 292 height 57
click at [632, 327] on input "2:44" at bounding box center [777, 318] width 292 height 36
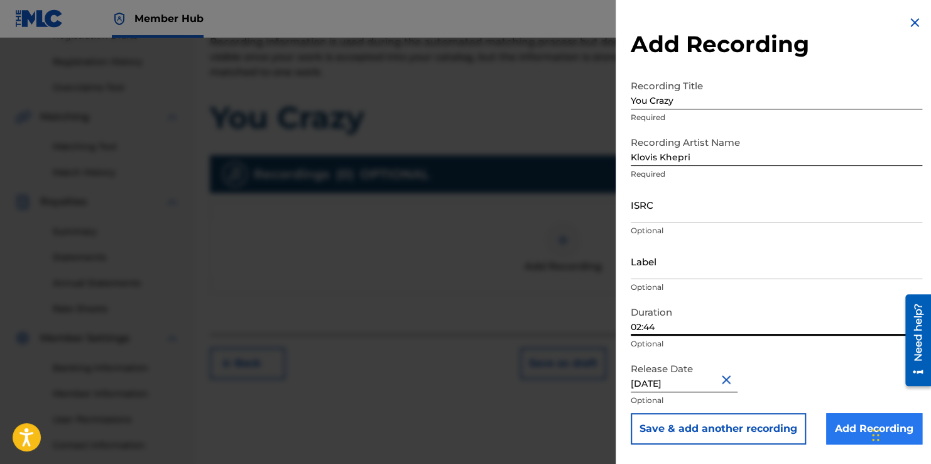
type input "02:44"
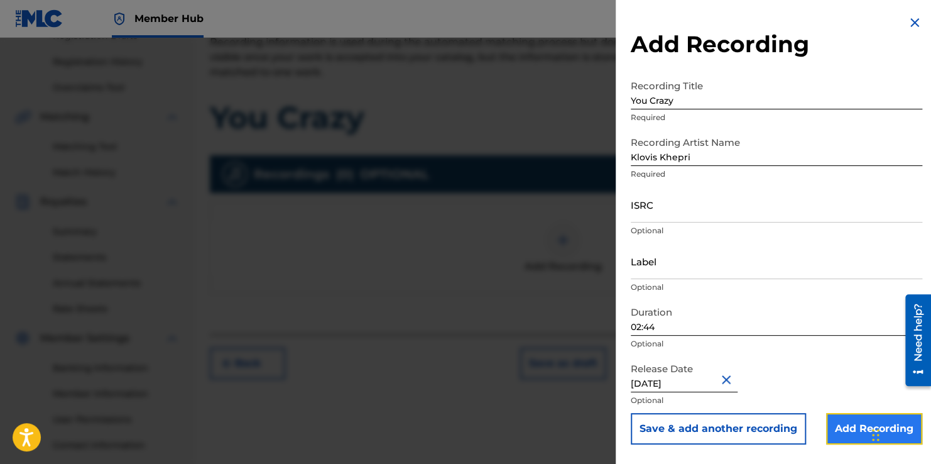
click at [838, 426] on input "Add Recording" at bounding box center [875, 428] width 96 height 31
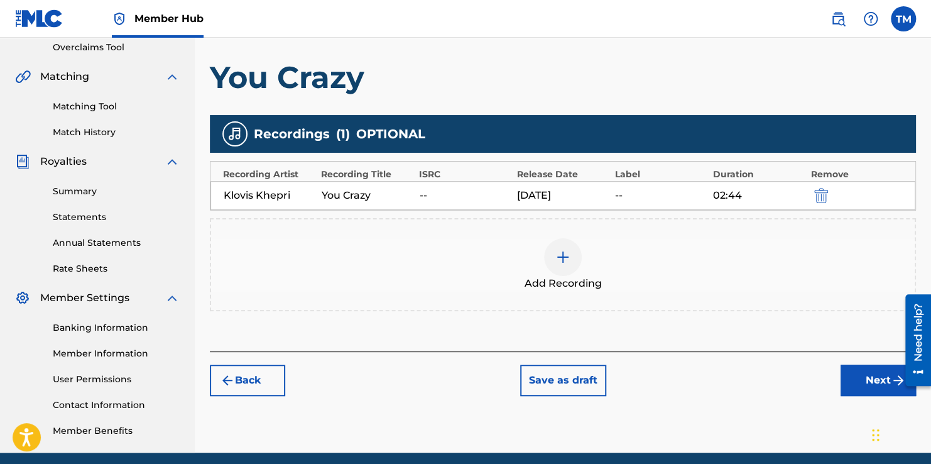
scroll to position [274, 0]
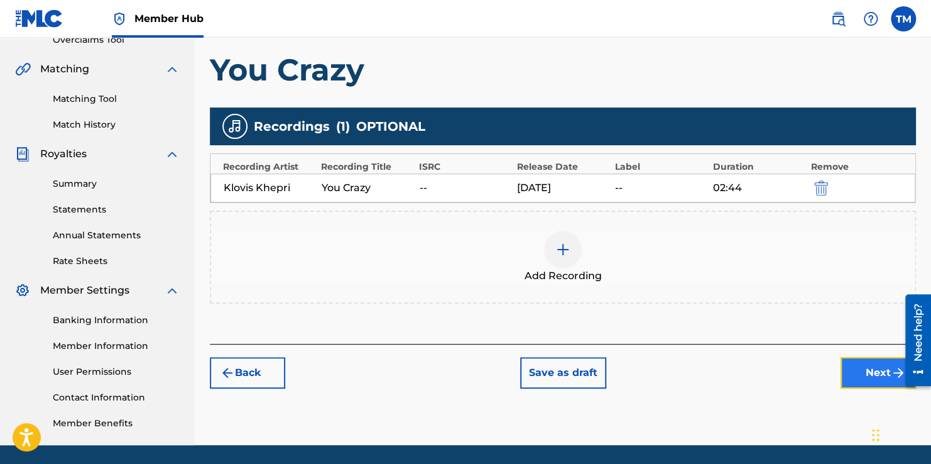
click at [876, 382] on button "Next" at bounding box center [878, 372] width 75 height 31
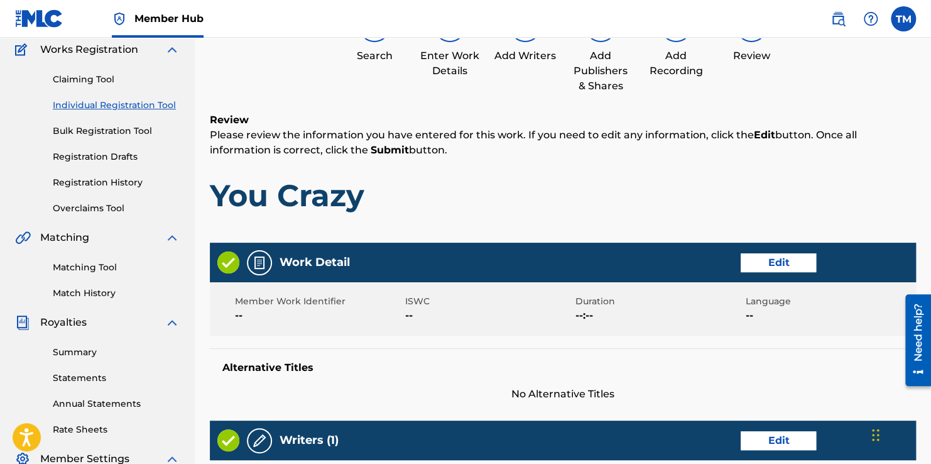
scroll to position [57, 0]
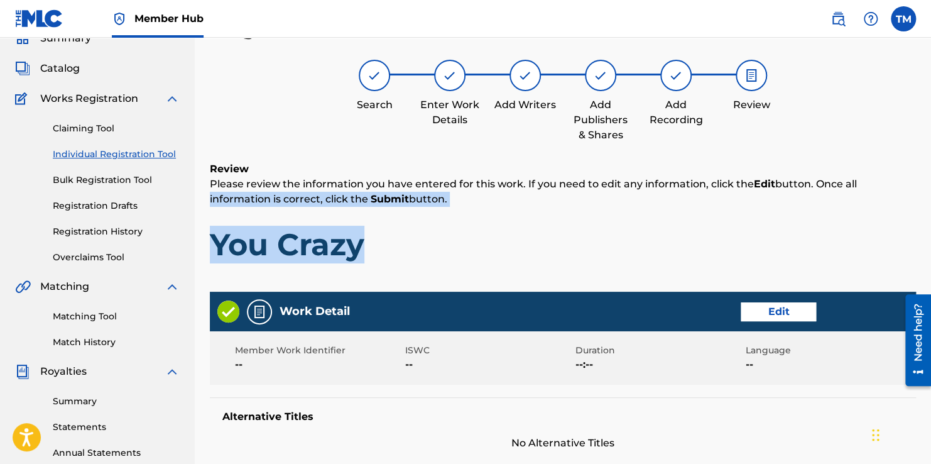
drag, startPoint x: 930, startPoint y: 187, endPoint x: 930, endPoint y: 223, distance: 35.8
drag, startPoint x: 930, startPoint y: 223, endPoint x: 887, endPoint y: 223, distance: 42.7
click at [887, 223] on div "Review Please review the information you have entered for this work. If you nee…" at bounding box center [563, 222] width 706 height 121
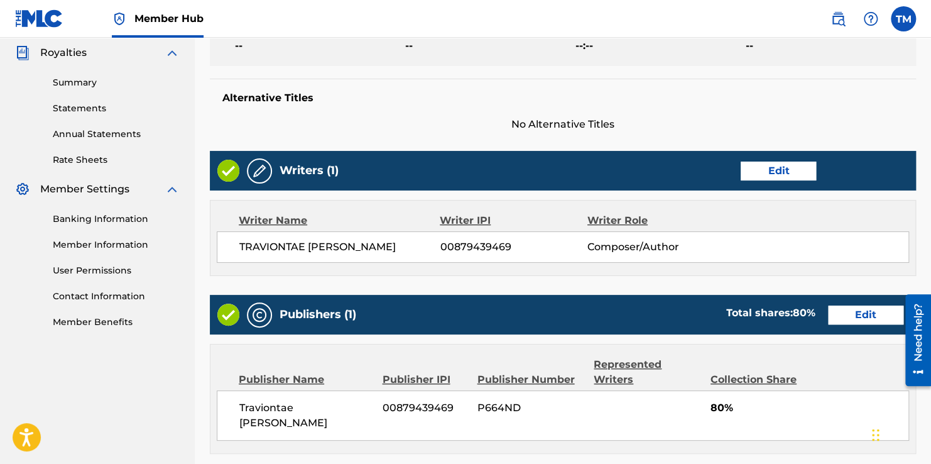
scroll to position [368, 0]
